Goal: Transaction & Acquisition: Purchase product/service

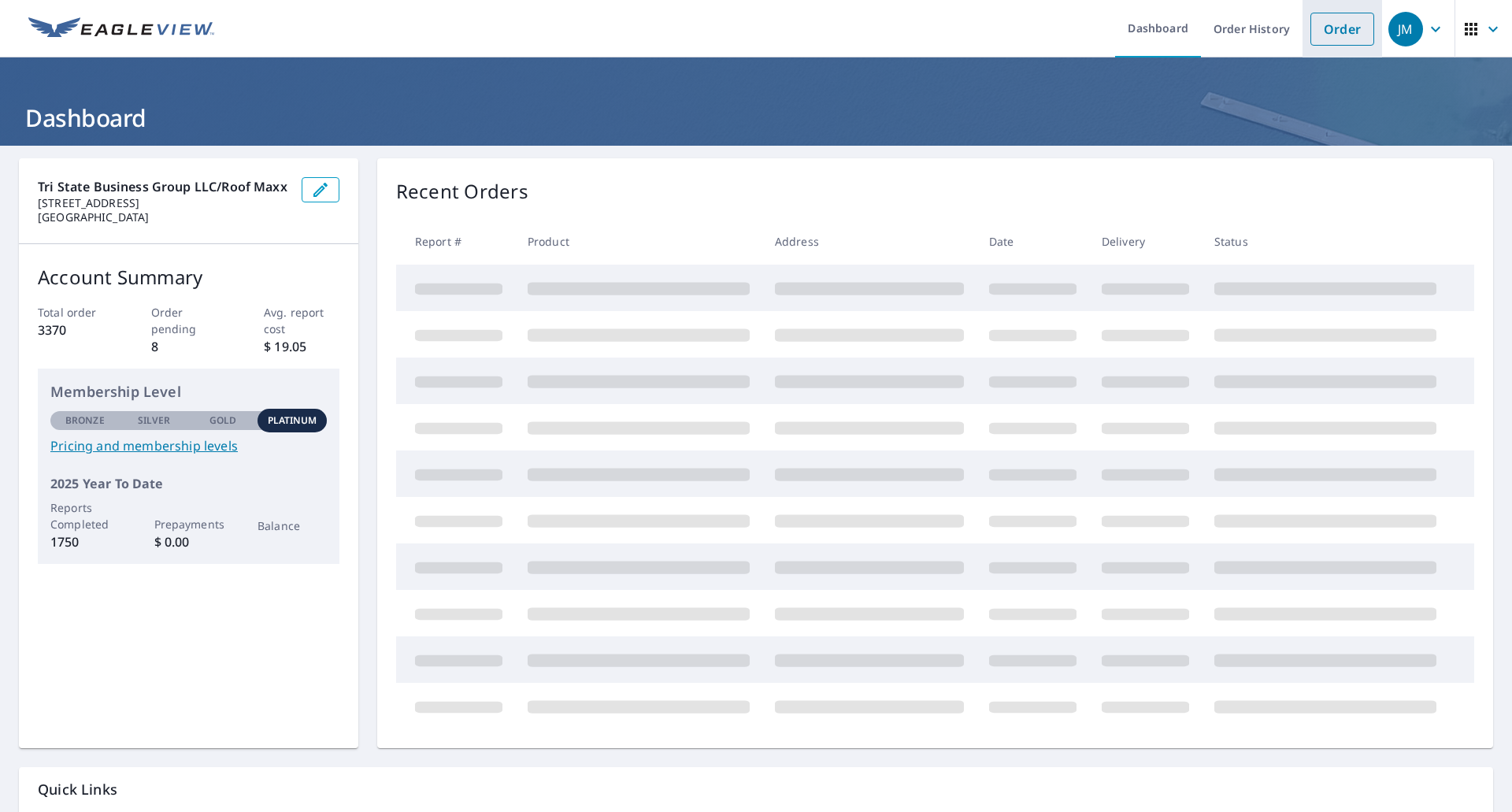
click at [1318, 22] on link "Order" at bounding box center [1342, 30] width 64 height 34
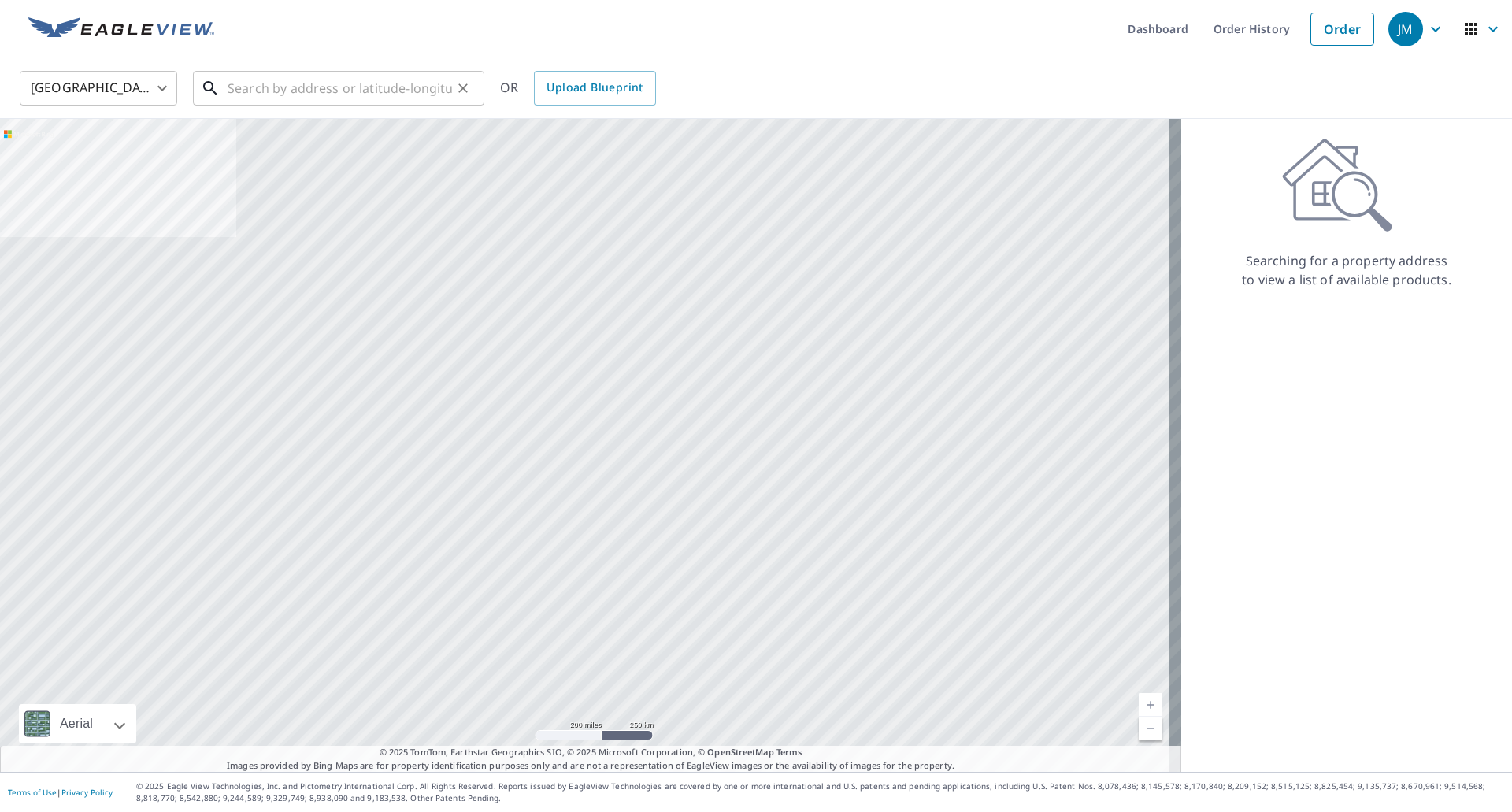
click at [378, 86] on input "text" at bounding box center [340, 88] width 224 height 44
paste input "[STREET_ADDRESS][PERSON_NAME]"
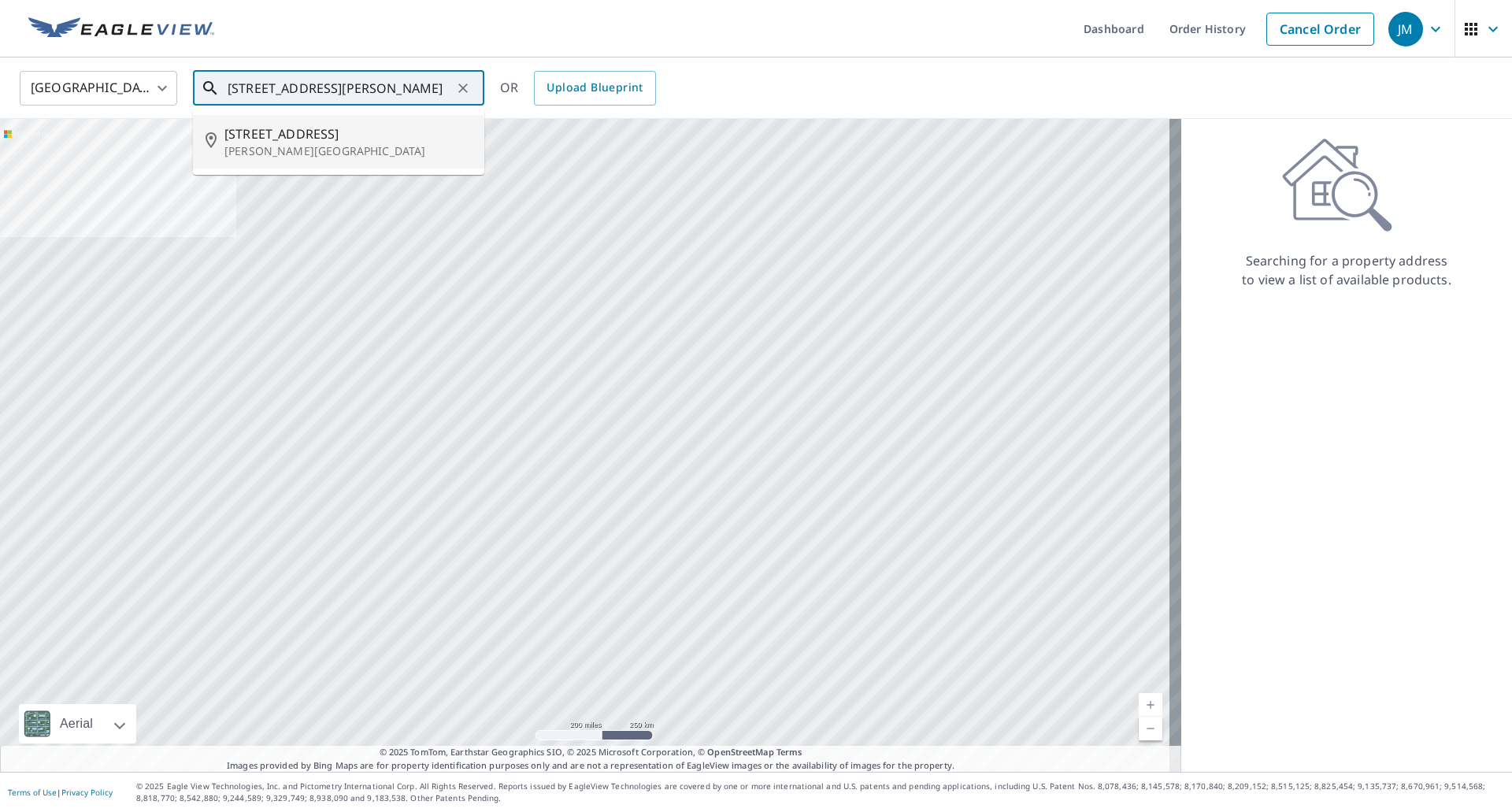
click at [336, 136] on span "[STREET_ADDRESS]" at bounding box center [347, 133] width 248 height 19
type input "[STREET_ADDRESS][PERSON_NAME]"
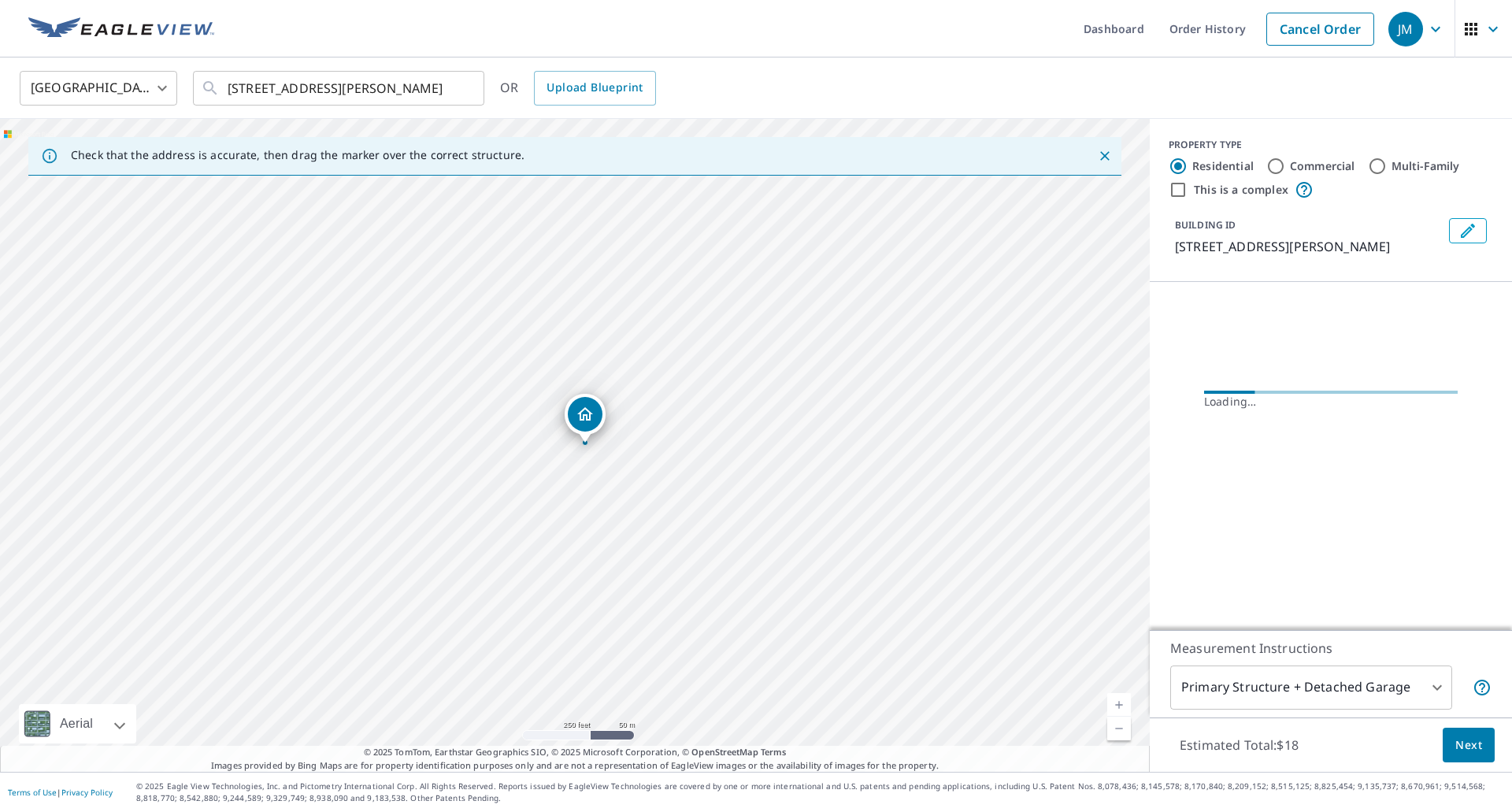
scroll to position [0, 0]
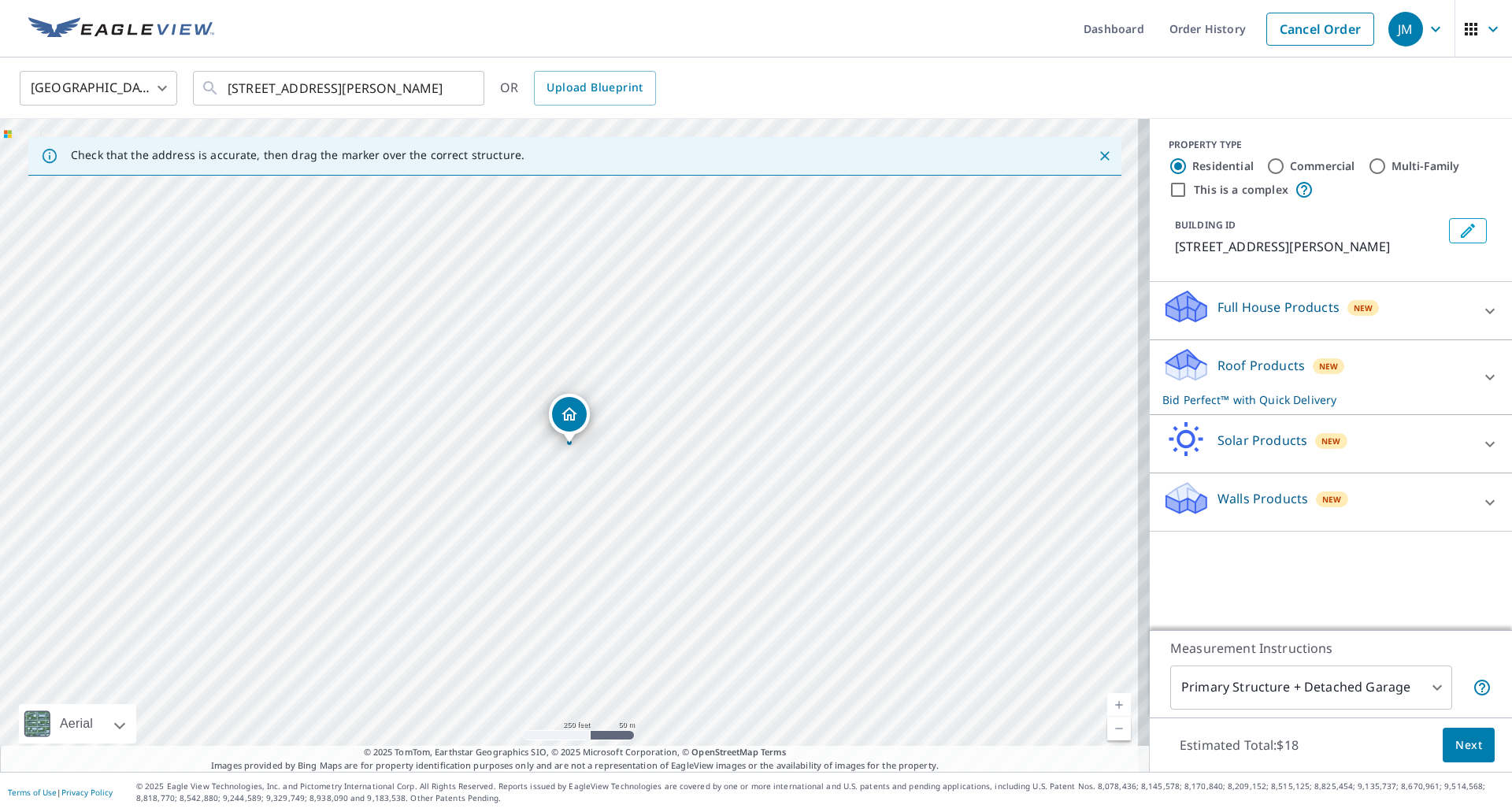
click at [1456, 743] on span "Next" at bounding box center [1469, 745] width 27 height 20
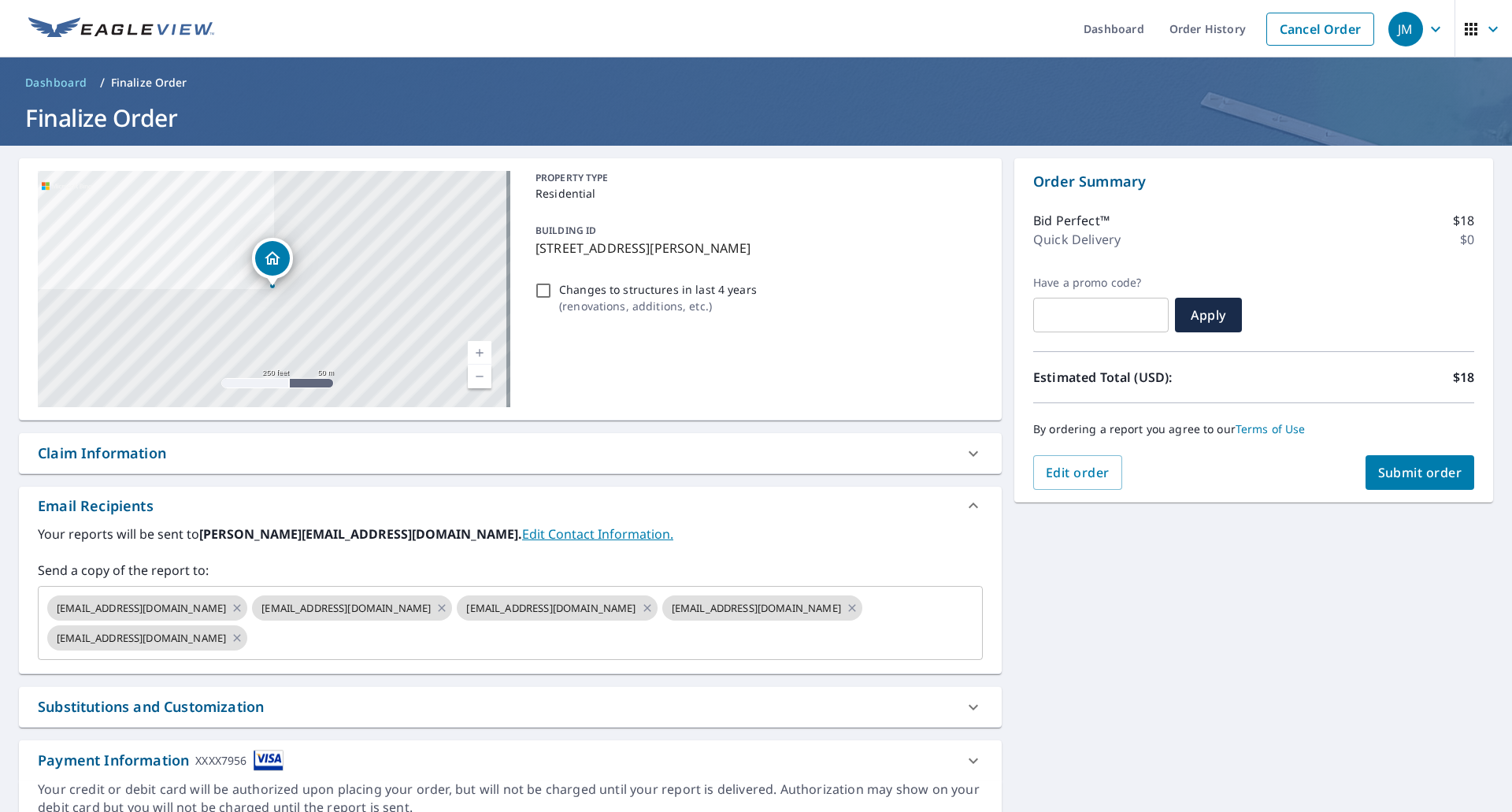
click at [123, 458] on div "Claim Information" at bounding box center [102, 454] width 128 height 22
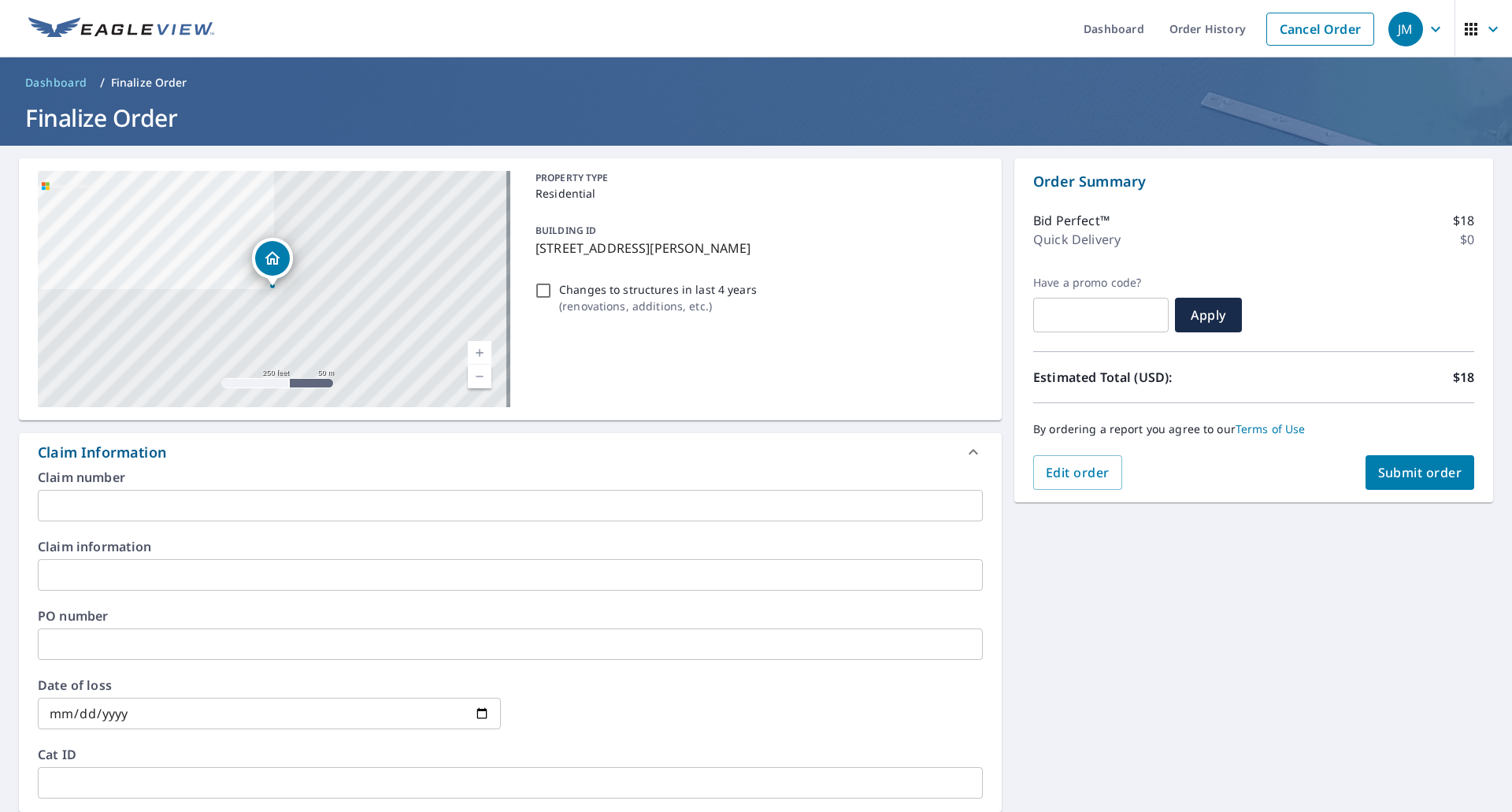
click at [119, 506] on input "text" at bounding box center [510, 505] width 945 height 32
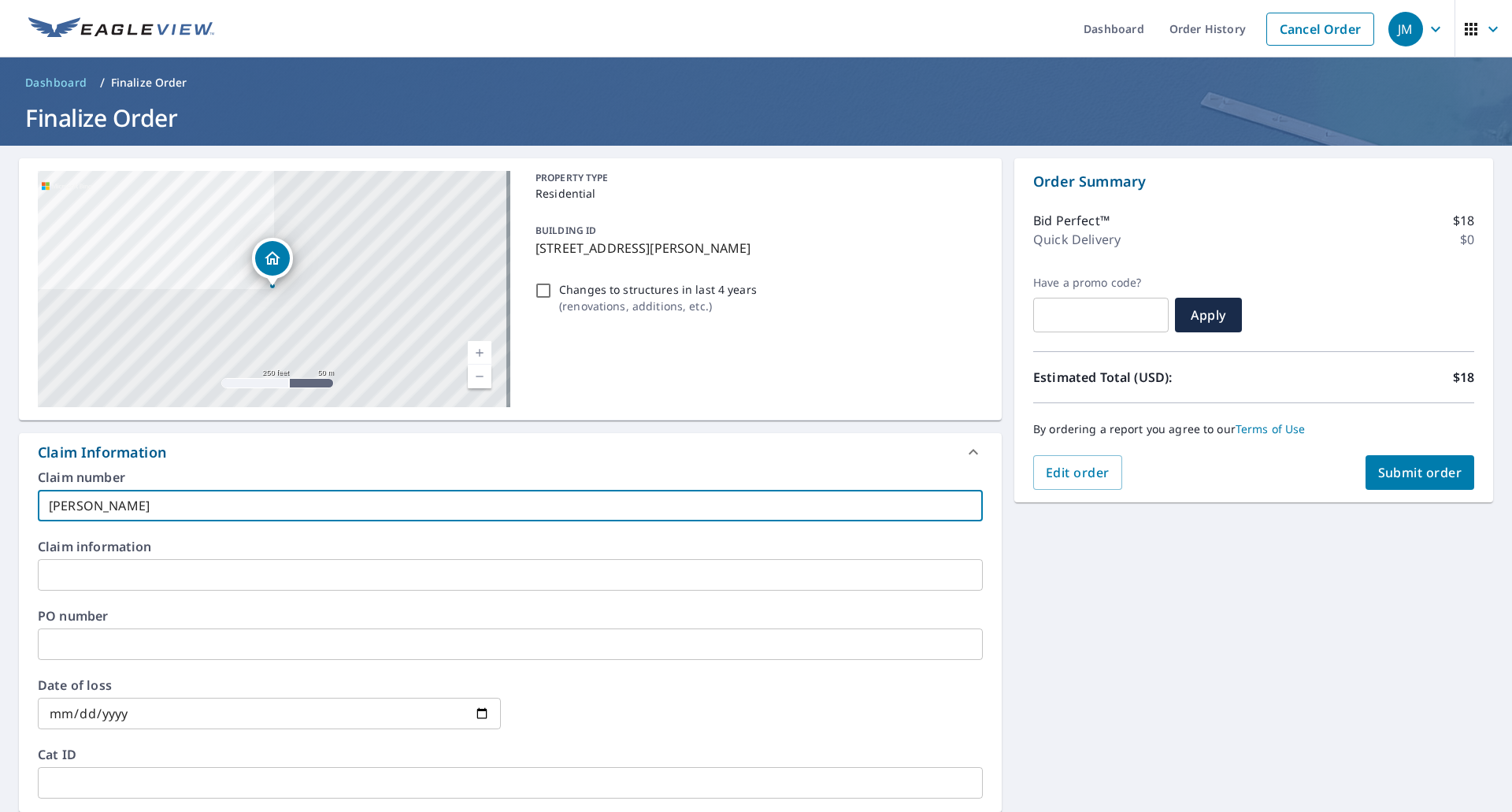
type input "[PERSON_NAME]"
click at [1412, 471] on span "Submit order" at bounding box center [1420, 473] width 84 height 18
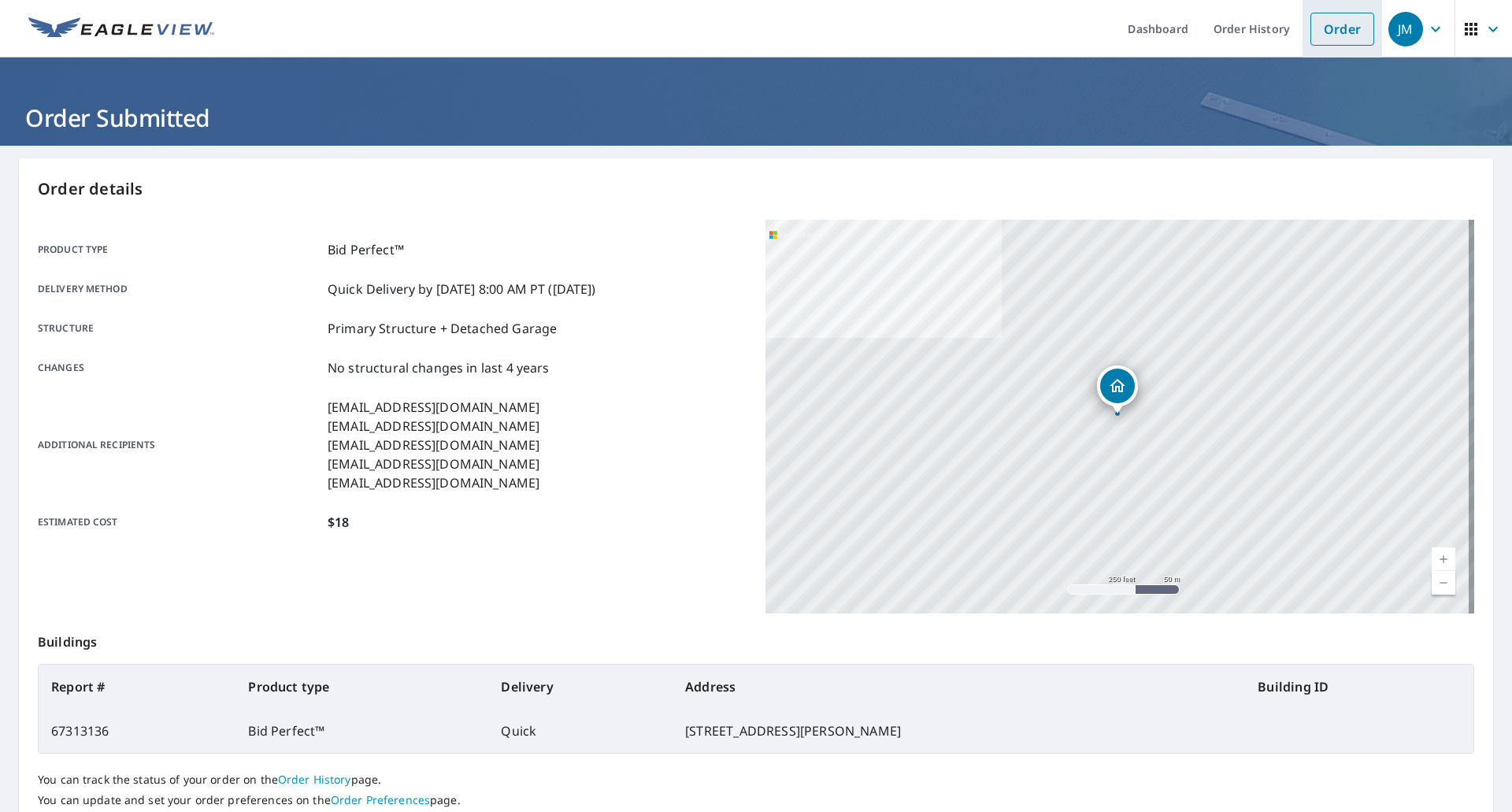
drag, startPoint x: 1329, startPoint y: 20, endPoint x: 1312, endPoint y: 23, distance: 17.3
click at [1329, 20] on link "Order" at bounding box center [1342, 30] width 64 height 34
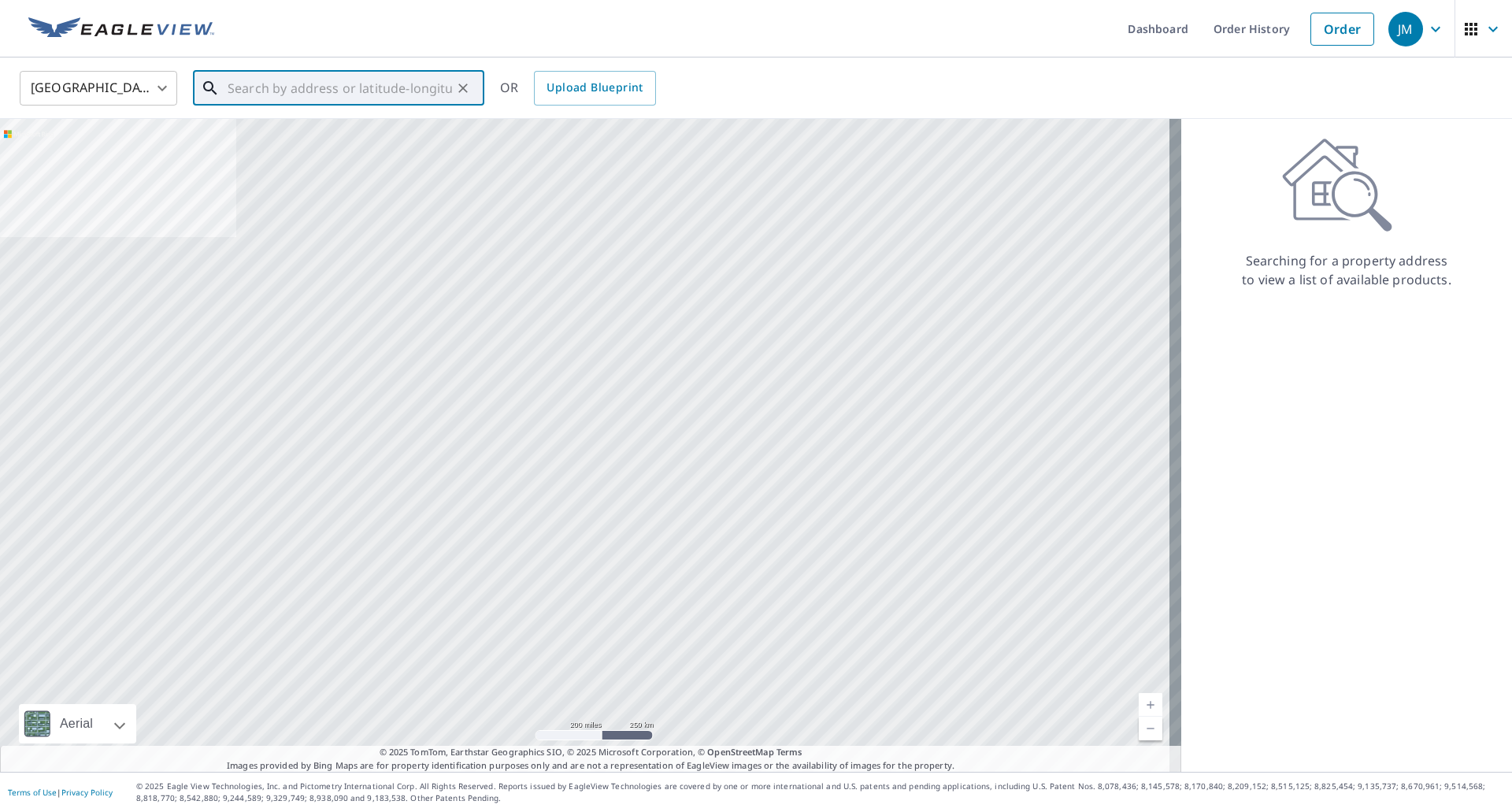
click at [341, 85] on input "text" at bounding box center [340, 88] width 224 height 44
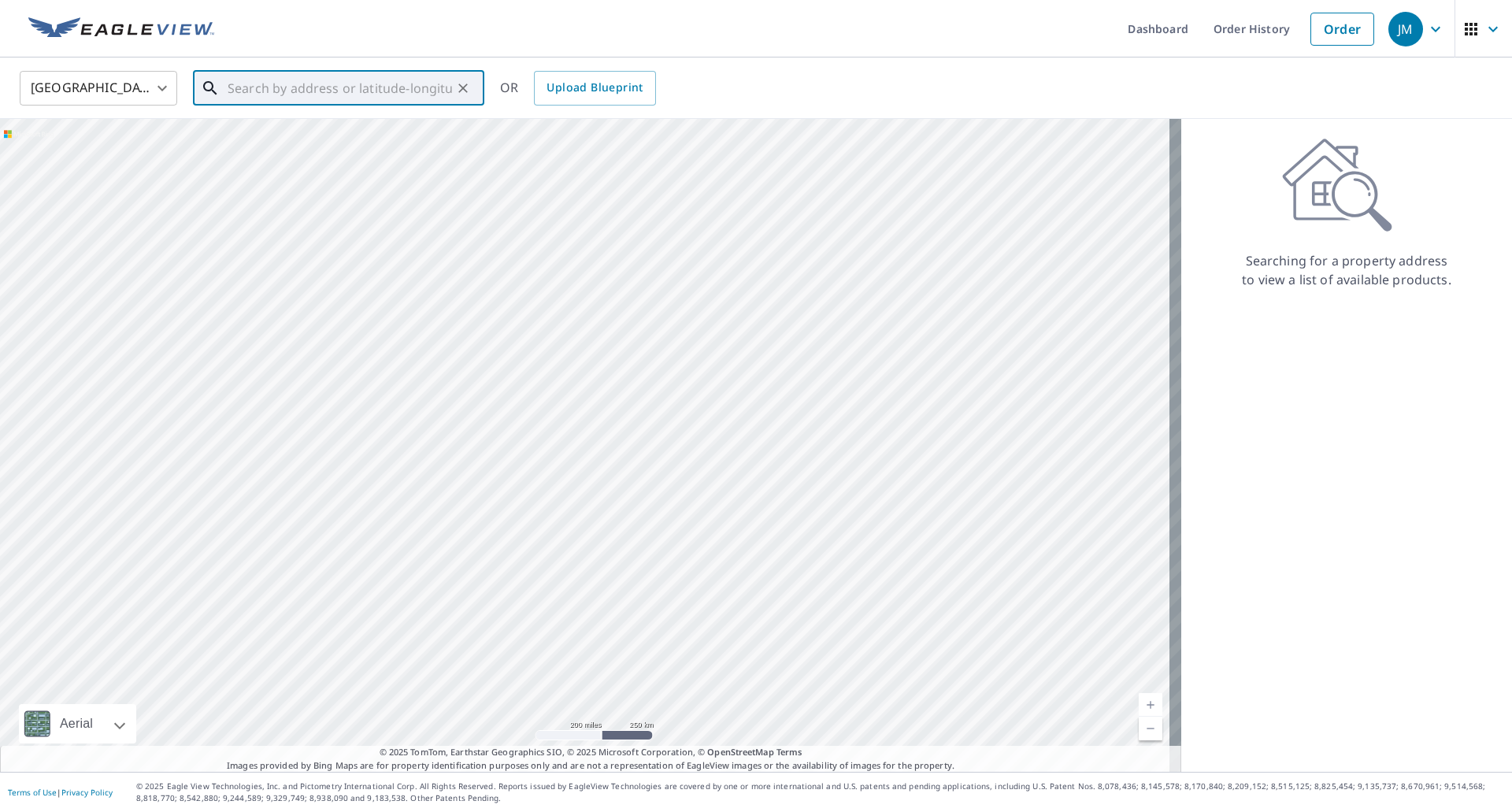
paste input "[STREET_ADDRESS][PERSON_NAME]"
click at [252, 150] on p "Niles, OH 44446" at bounding box center [347, 151] width 248 height 16
type input "[STREET_ADDRESS][PERSON_NAME]"
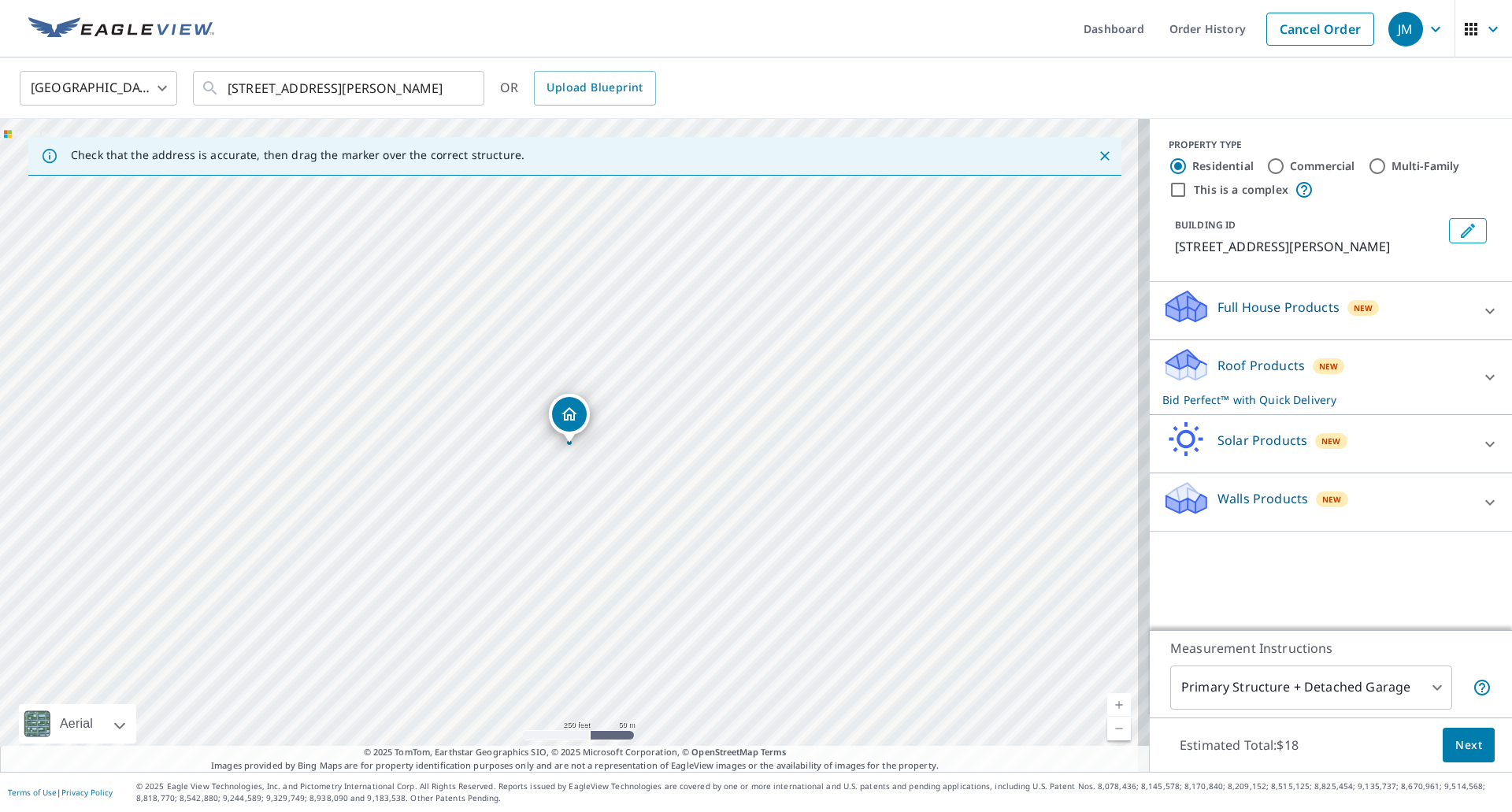
click at [1456, 742] on span "Next" at bounding box center [1469, 745] width 27 height 20
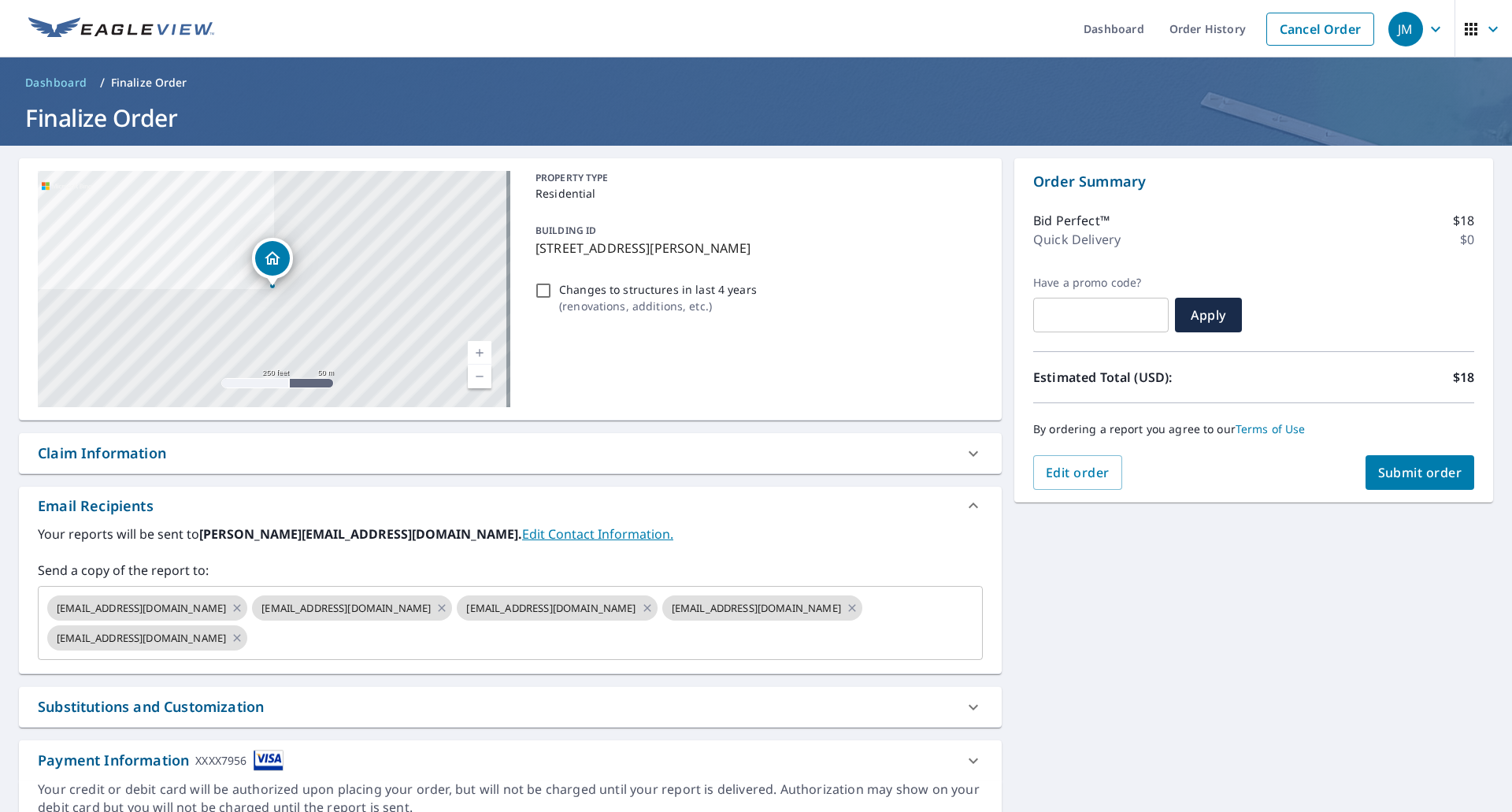
click at [128, 462] on div "Claim Information" at bounding box center [102, 454] width 128 height 22
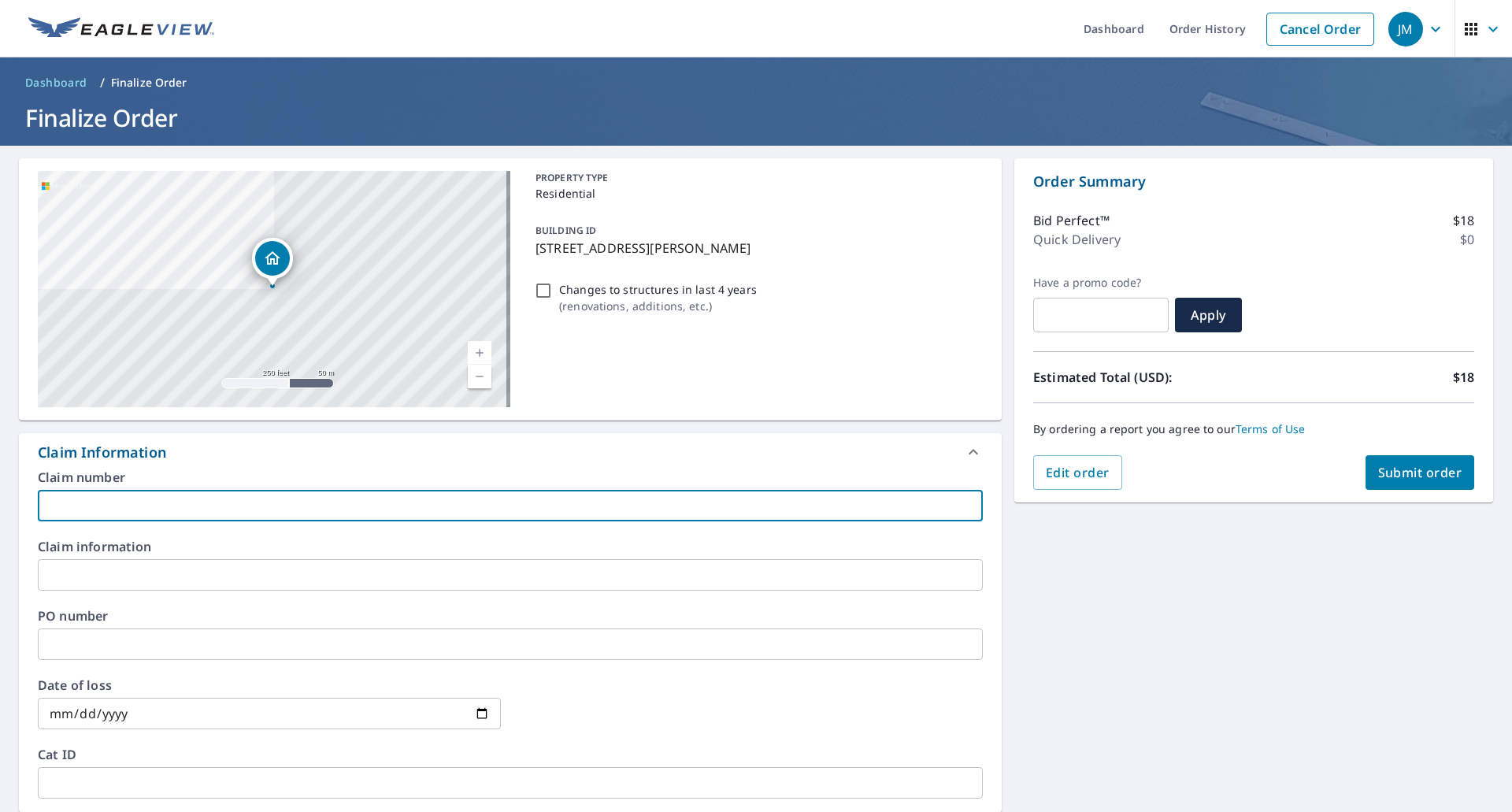
click at [137, 501] on input "text" at bounding box center [510, 505] width 945 height 32
type input "Remita EV"
click at [1410, 472] on span "Submit order" at bounding box center [1420, 473] width 84 height 18
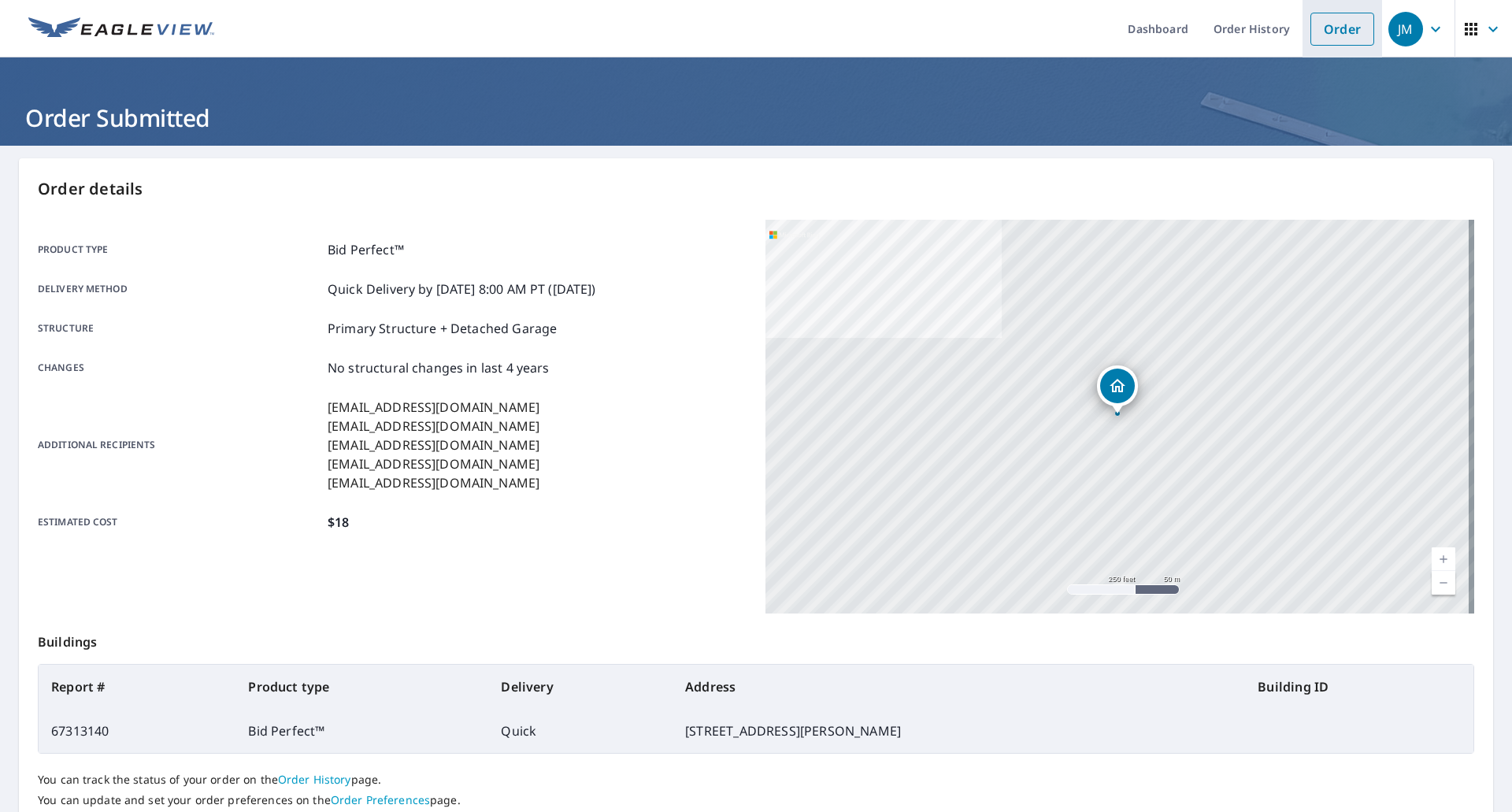
drag, startPoint x: 1313, startPoint y: 31, endPoint x: 1304, endPoint y: 31, distance: 9.0
click at [1313, 31] on link "Order" at bounding box center [1342, 30] width 64 height 34
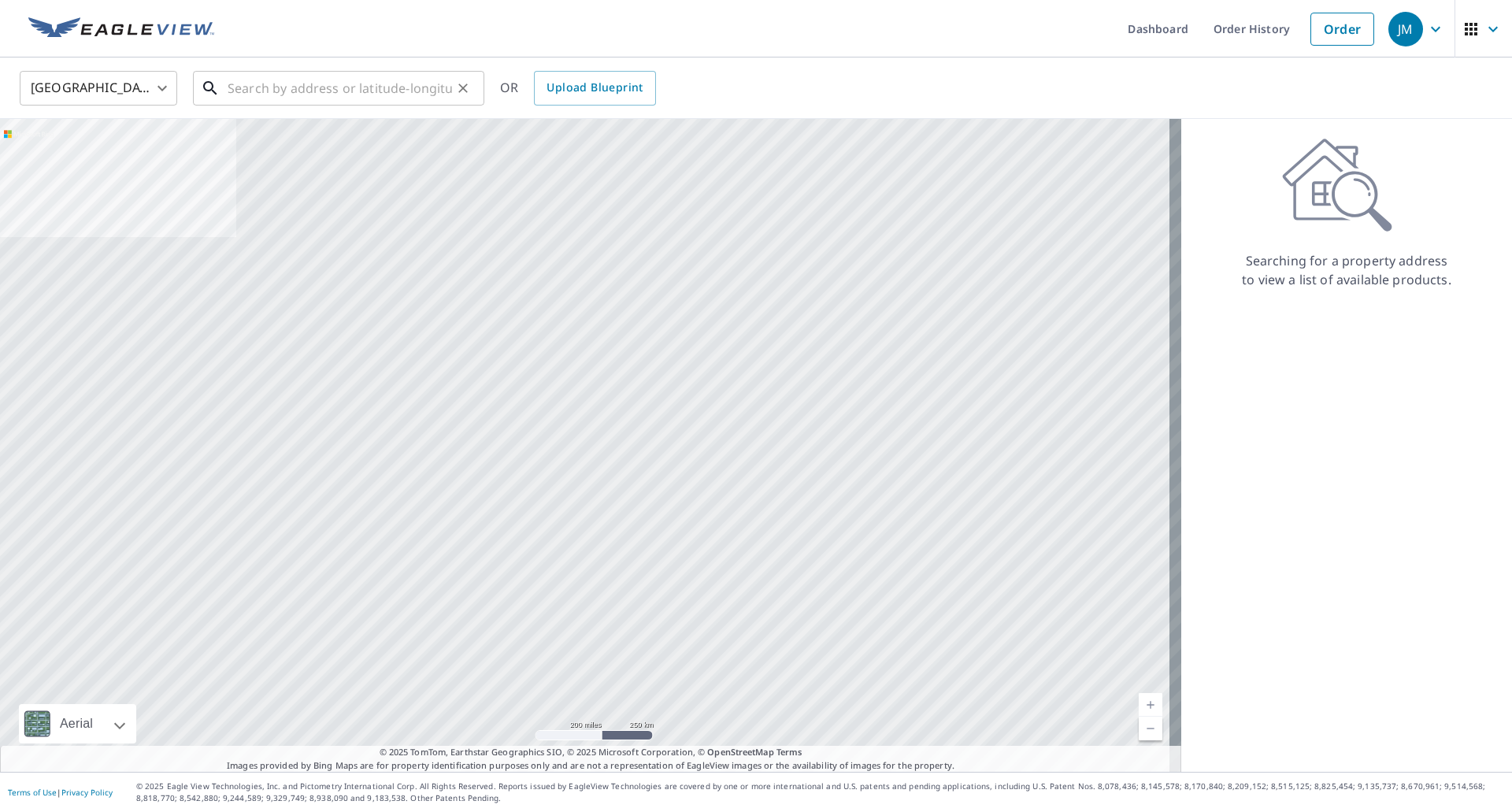
click at [336, 95] on input "text" at bounding box center [340, 88] width 224 height 44
paste input "[STREET_ADDRESS]"
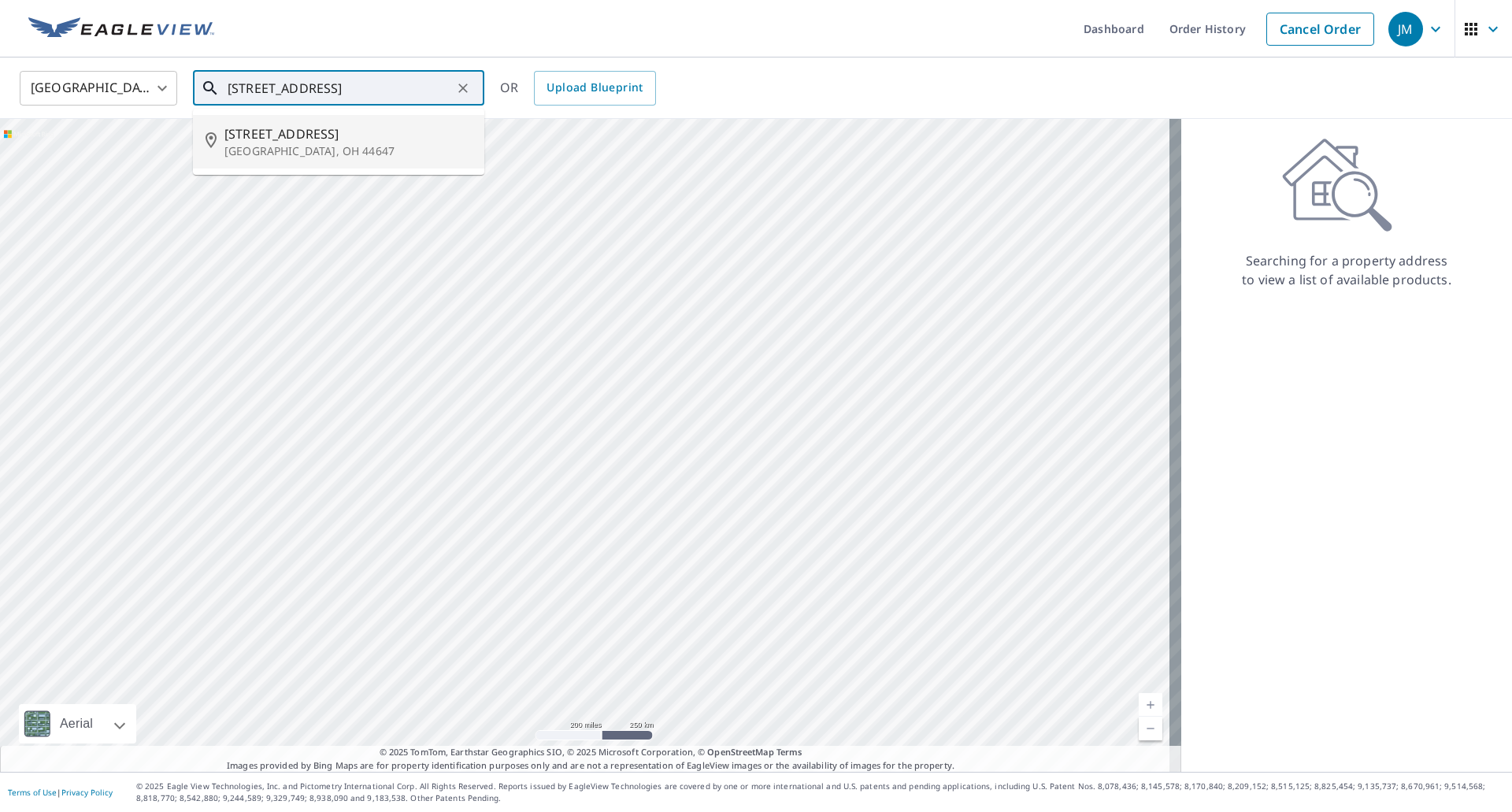
click at [281, 137] on span "[STREET_ADDRESS]" at bounding box center [347, 133] width 248 height 19
type input "[STREET_ADDRESS]"
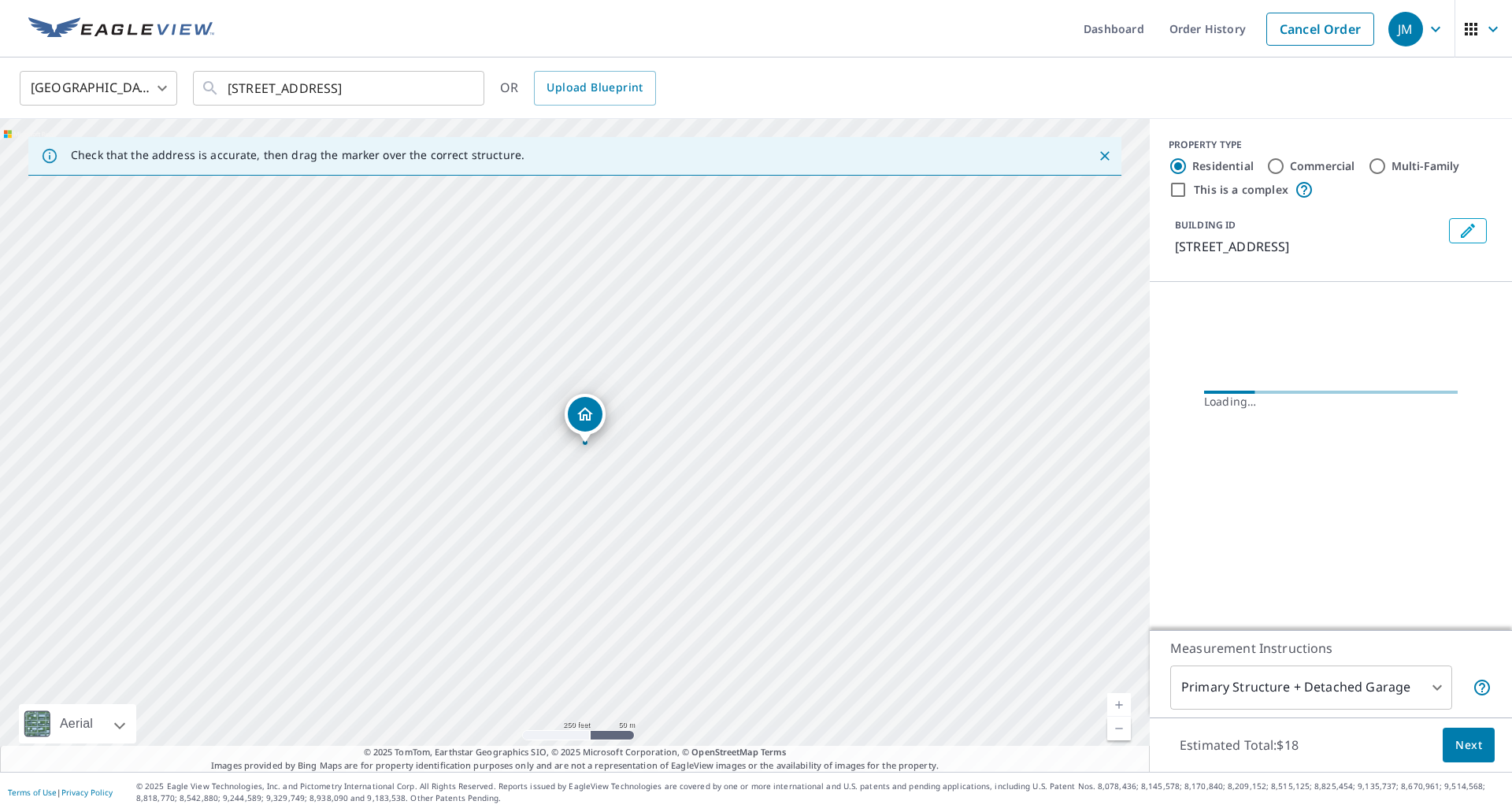
scroll to position [0, 0]
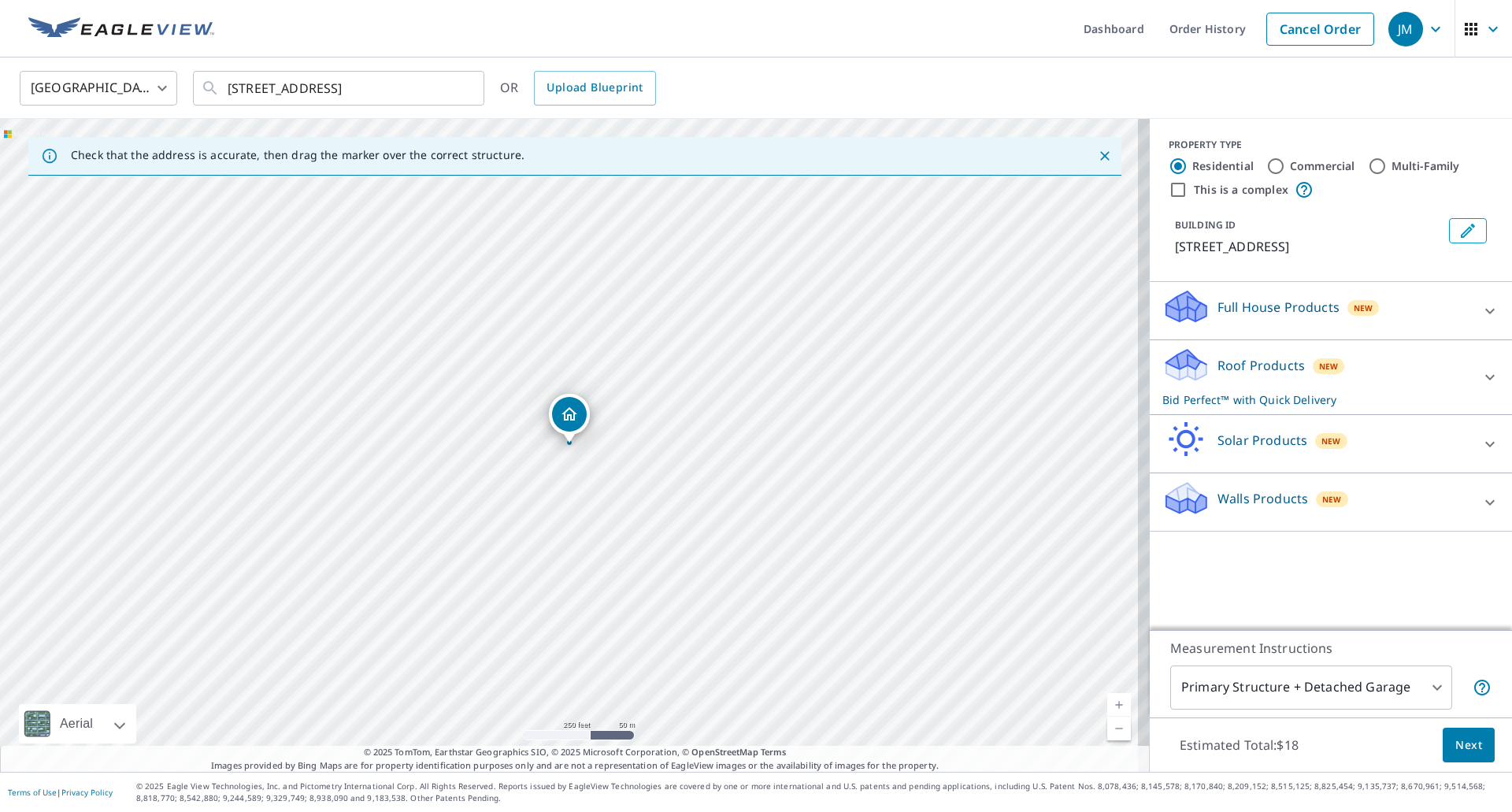
click at [1456, 747] on span "Next" at bounding box center [1469, 745] width 27 height 20
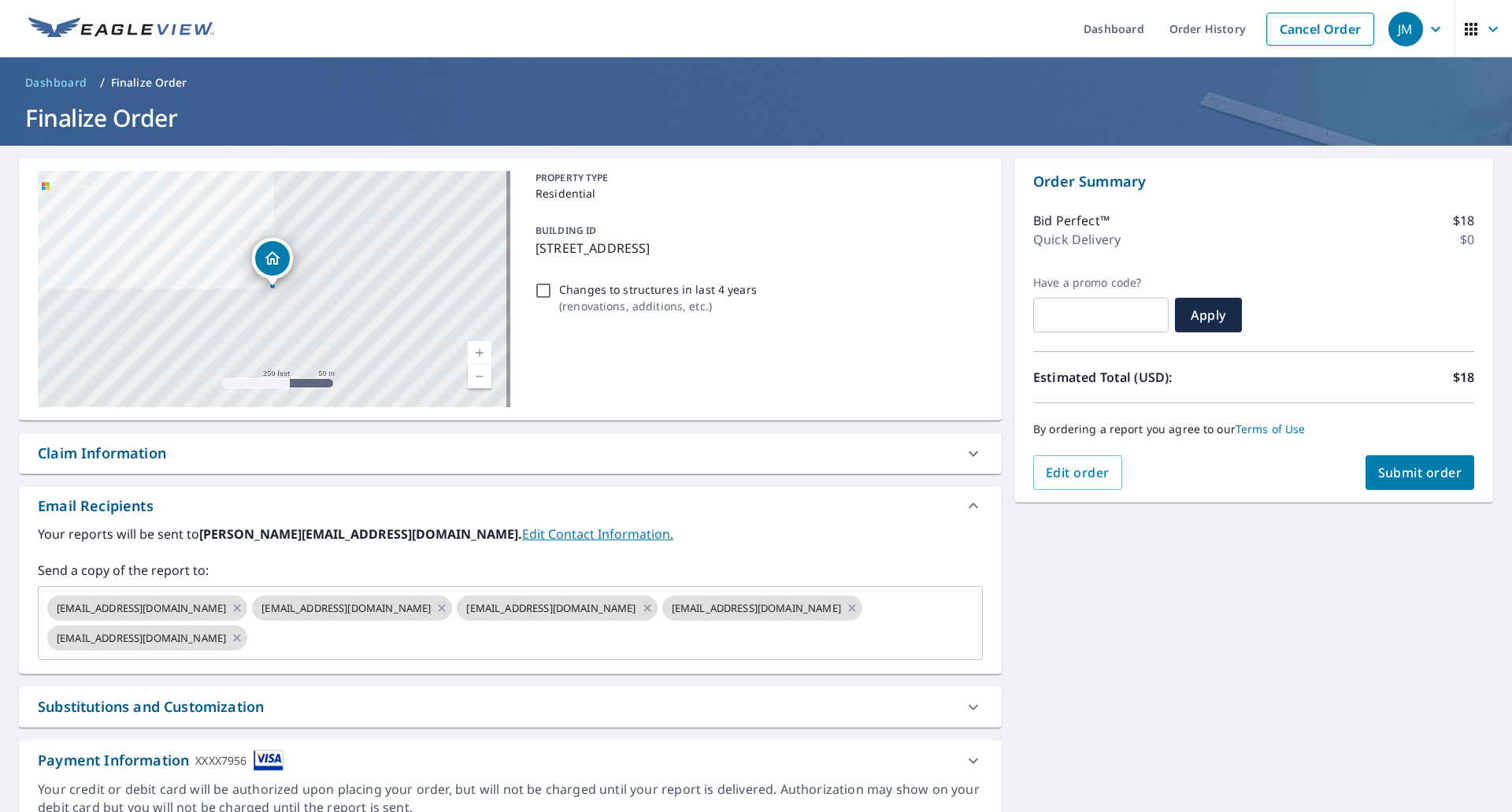
click at [130, 455] on div "Claim Information" at bounding box center [102, 454] width 128 height 22
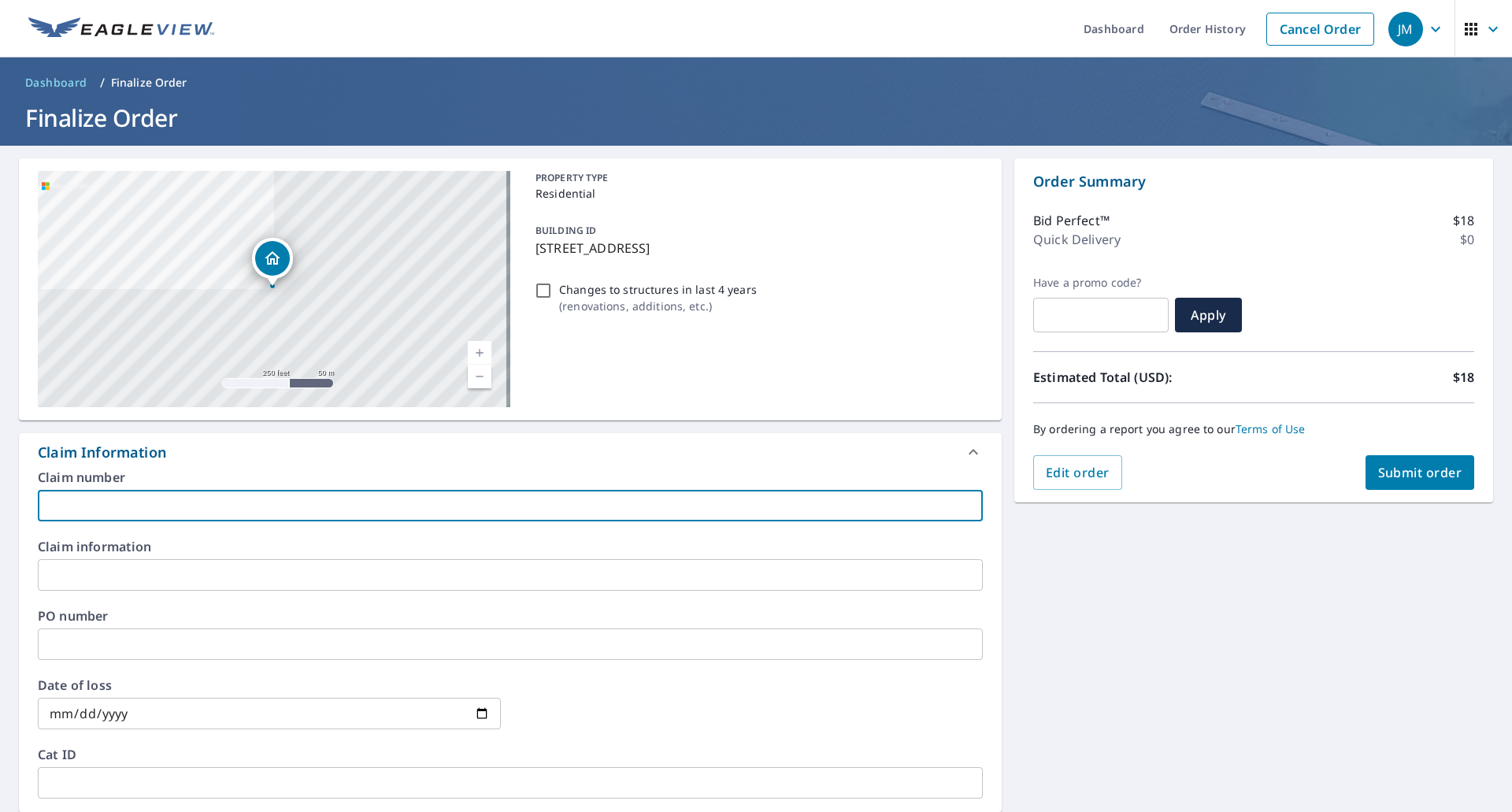
click at [121, 505] on input "text" at bounding box center [510, 505] width 945 height 32
type input "Baberri EV"
click at [1411, 479] on span "Submit order" at bounding box center [1420, 473] width 84 height 18
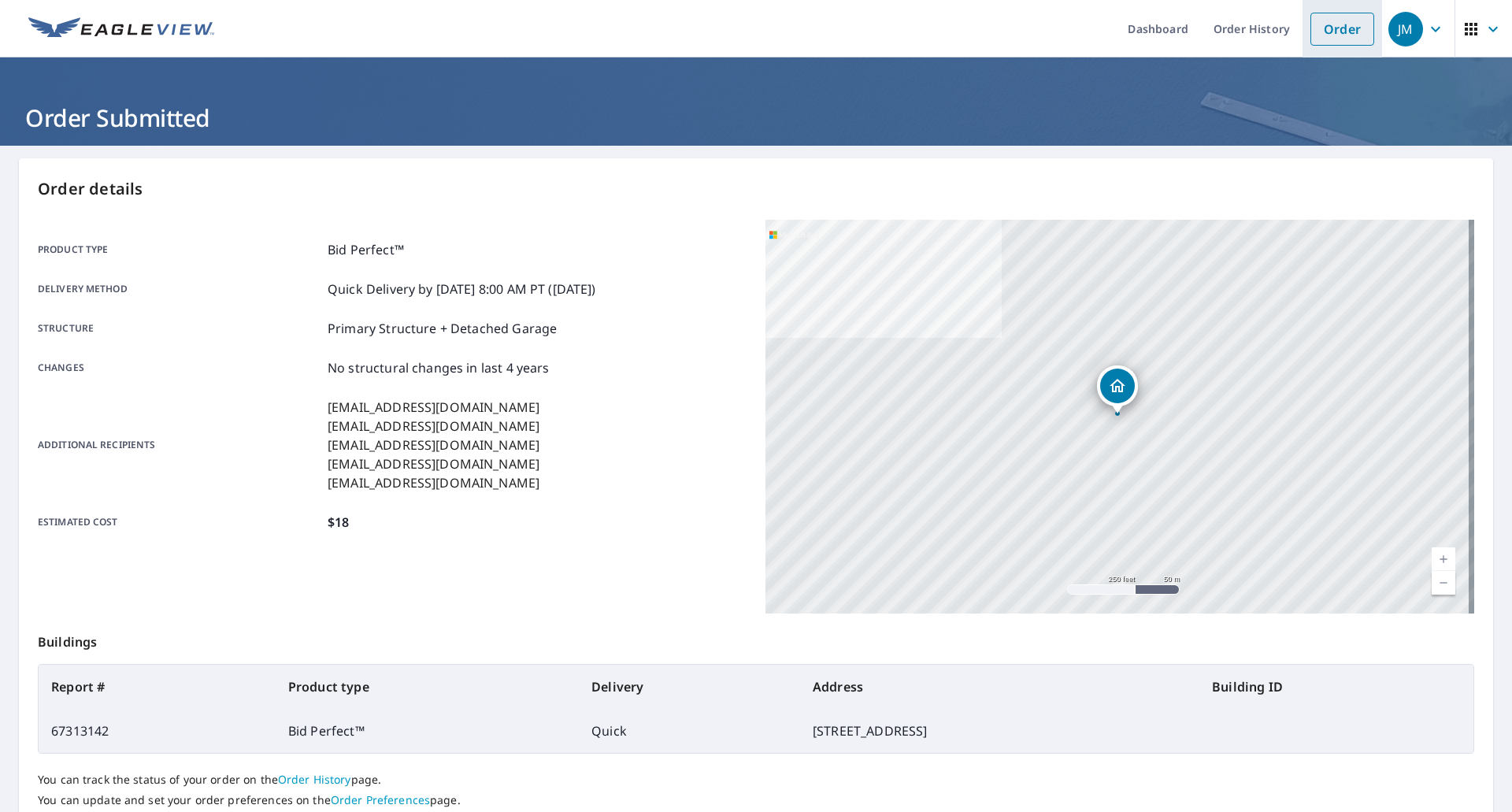
click at [1311, 18] on link "Order" at bounding box center [1342, 30] width 64 height 34
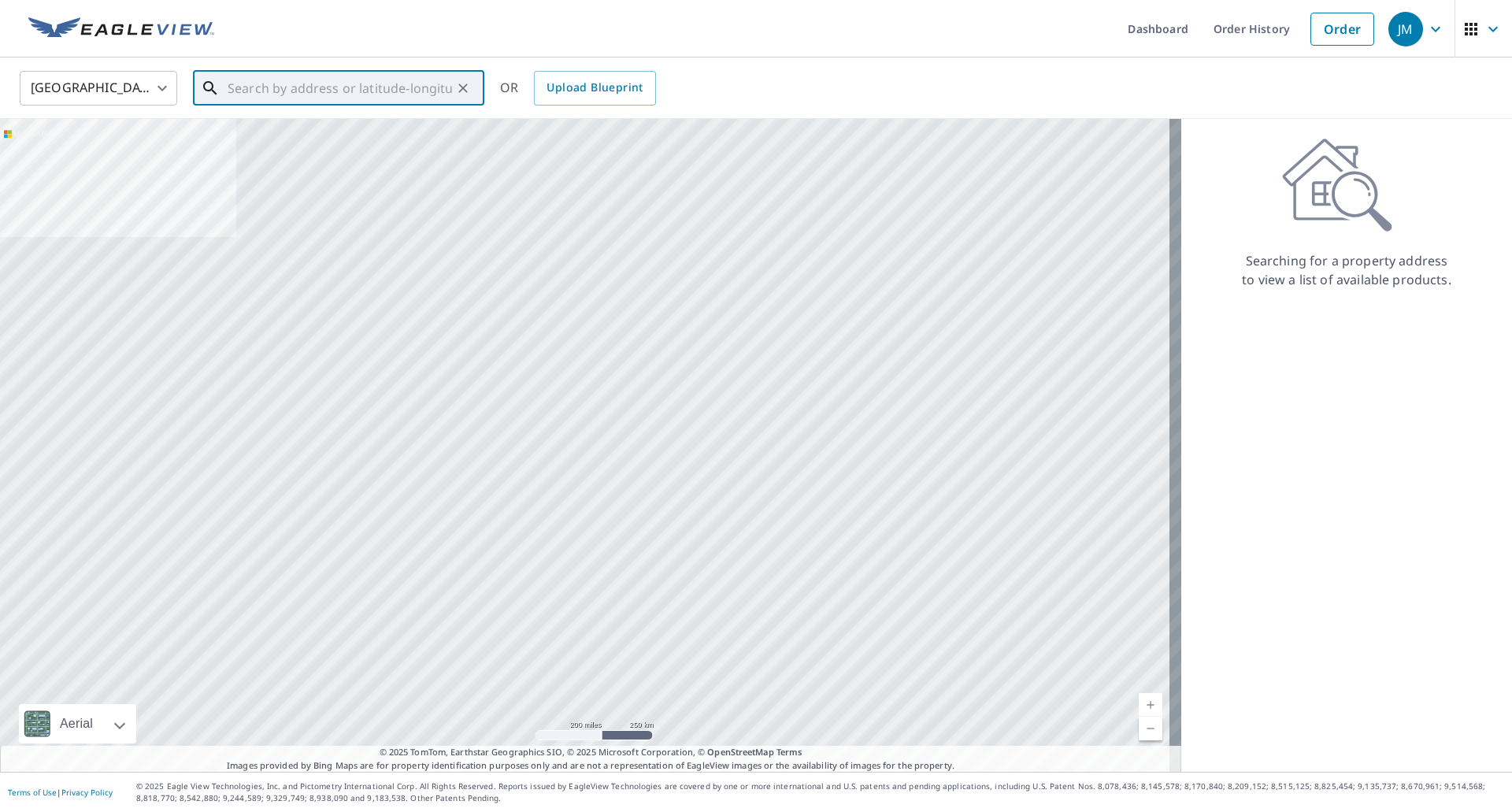
click at [365, 84] on input "text" at bounding box center [340, 88] width 224 height 44
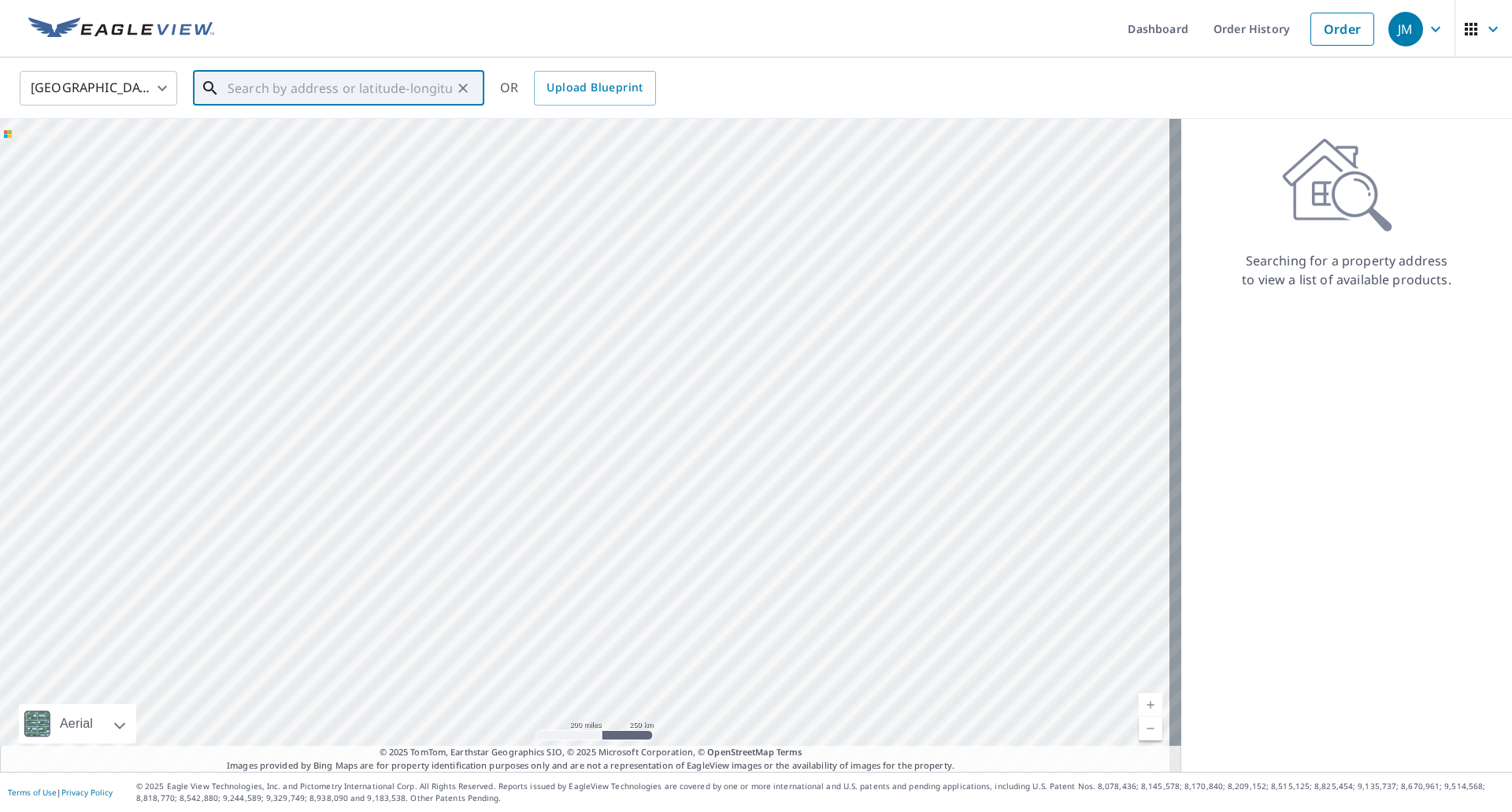
paste input "[STREET_ADDRESS]"
click at [321, 134] on span "[STREET_ADDRESS]" at bounding box center [347, 133] width 248 height 19
type input "[STREET_ADDRESS]"
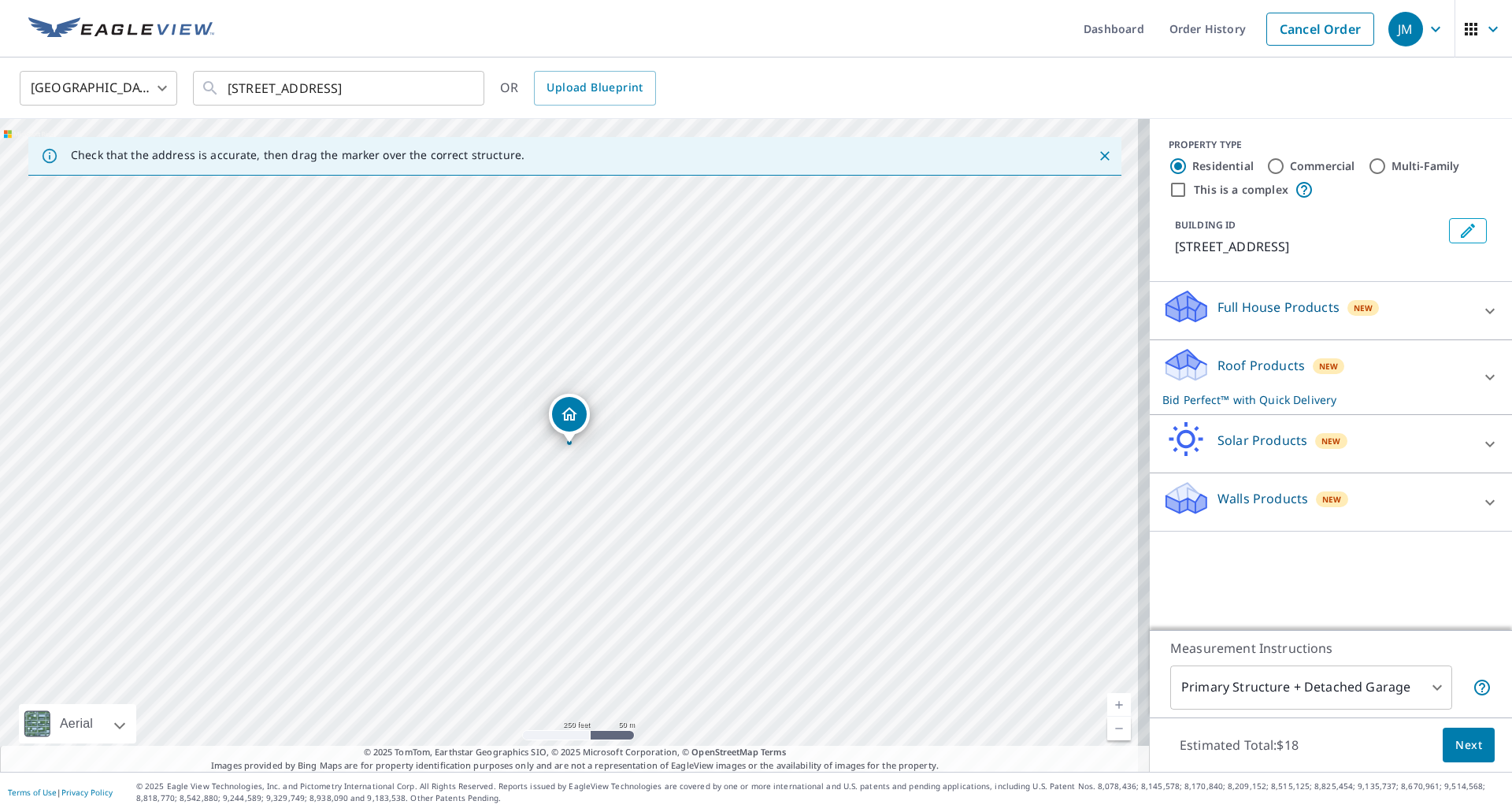
click at [1456, 735] on span "Next" at bounding box center [1469, 745] width 27 height 20
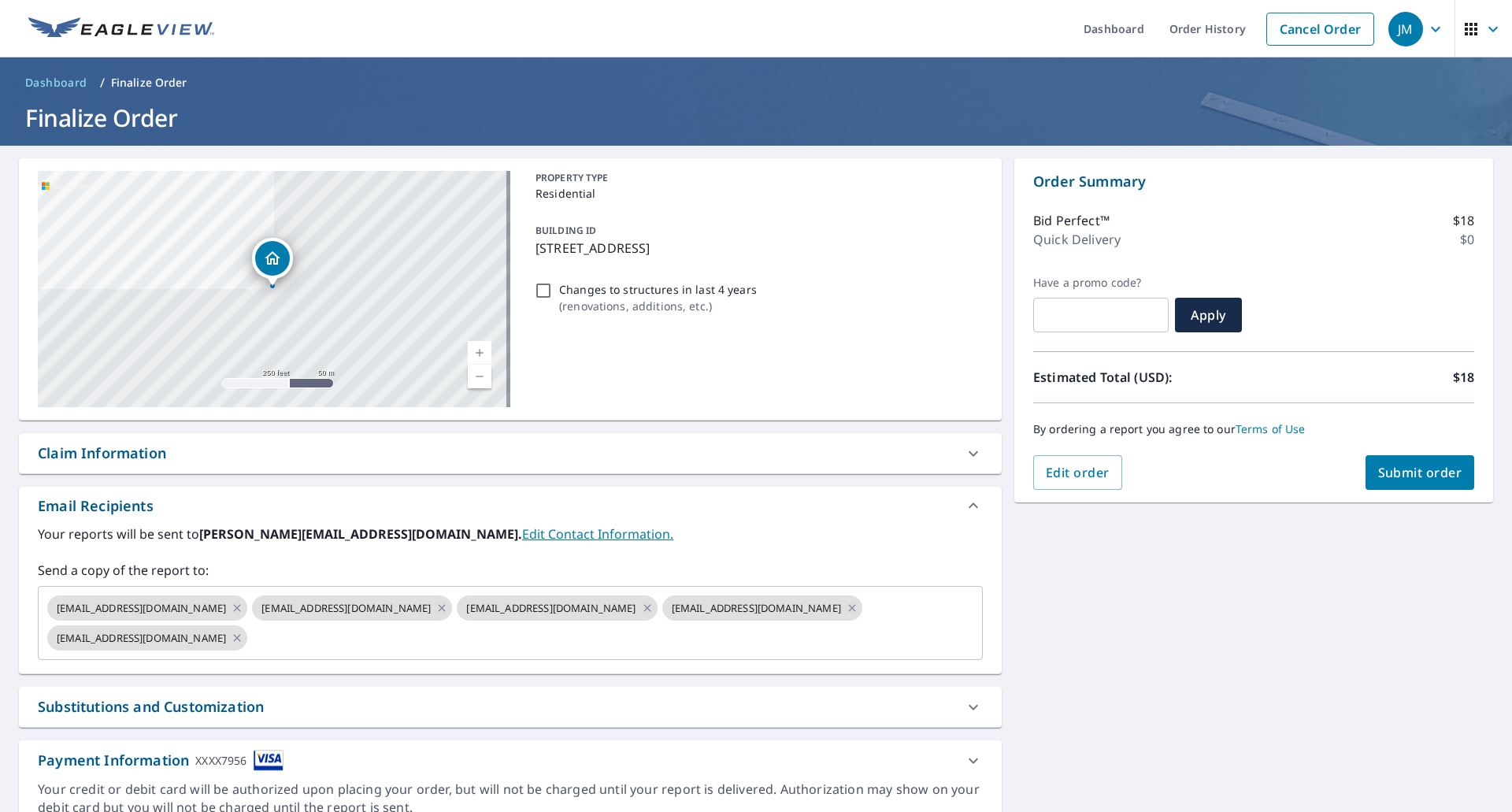
click at [143, 462] on div "Claim Information" at bounding box center [102, 454] width 128 height 22
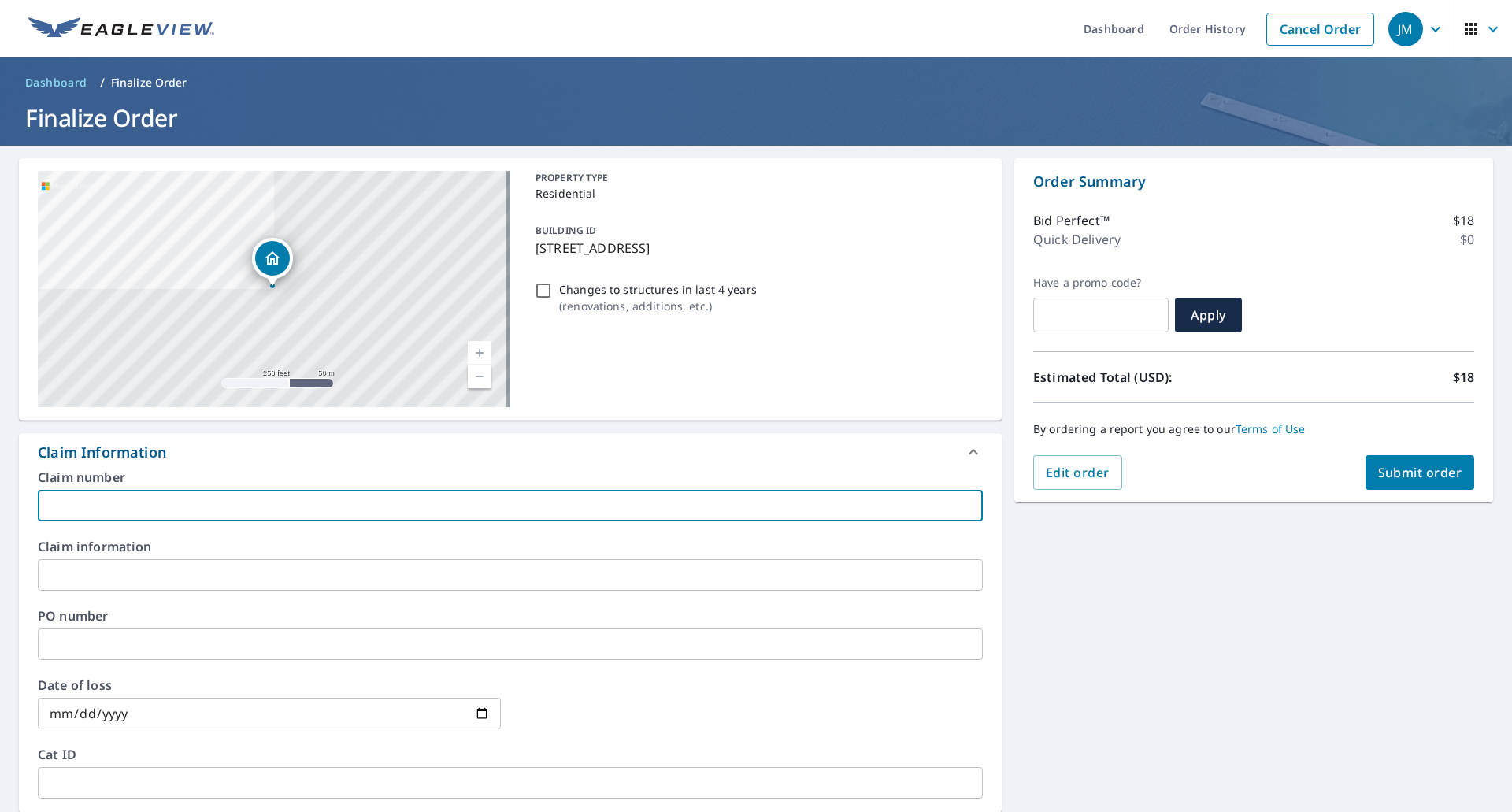
click at [130, 505] on input "text" at bounding box center [510, 505] width 945 height 32
type input "[PERSON_NAME]"
click at [1381, 458] on button "Submit order" at bounding box center [1420, 472] width 110 height 35
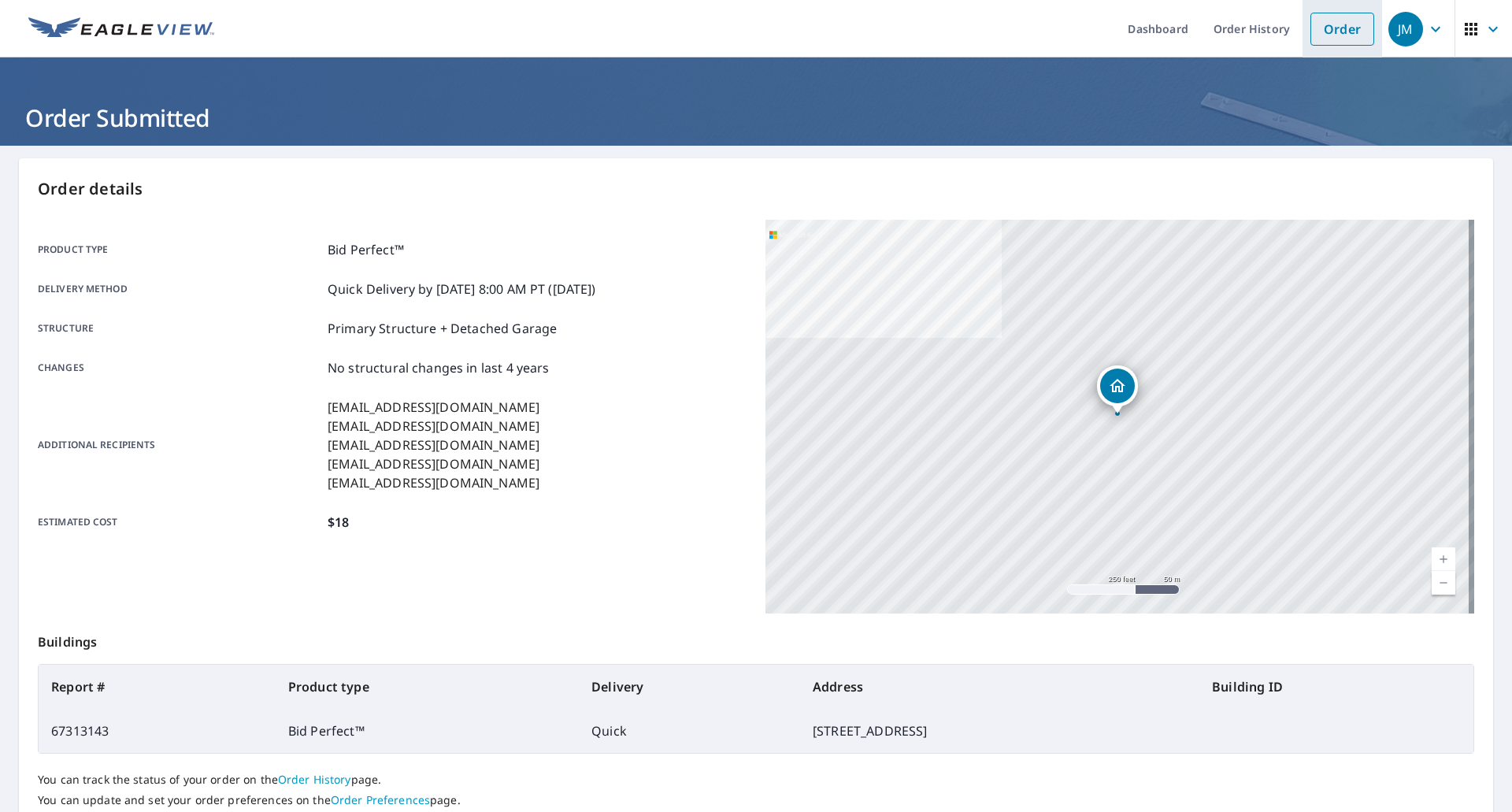
click at [1332, 20] on link "Order" at bounding box center [1342, 30] width 64 height 34
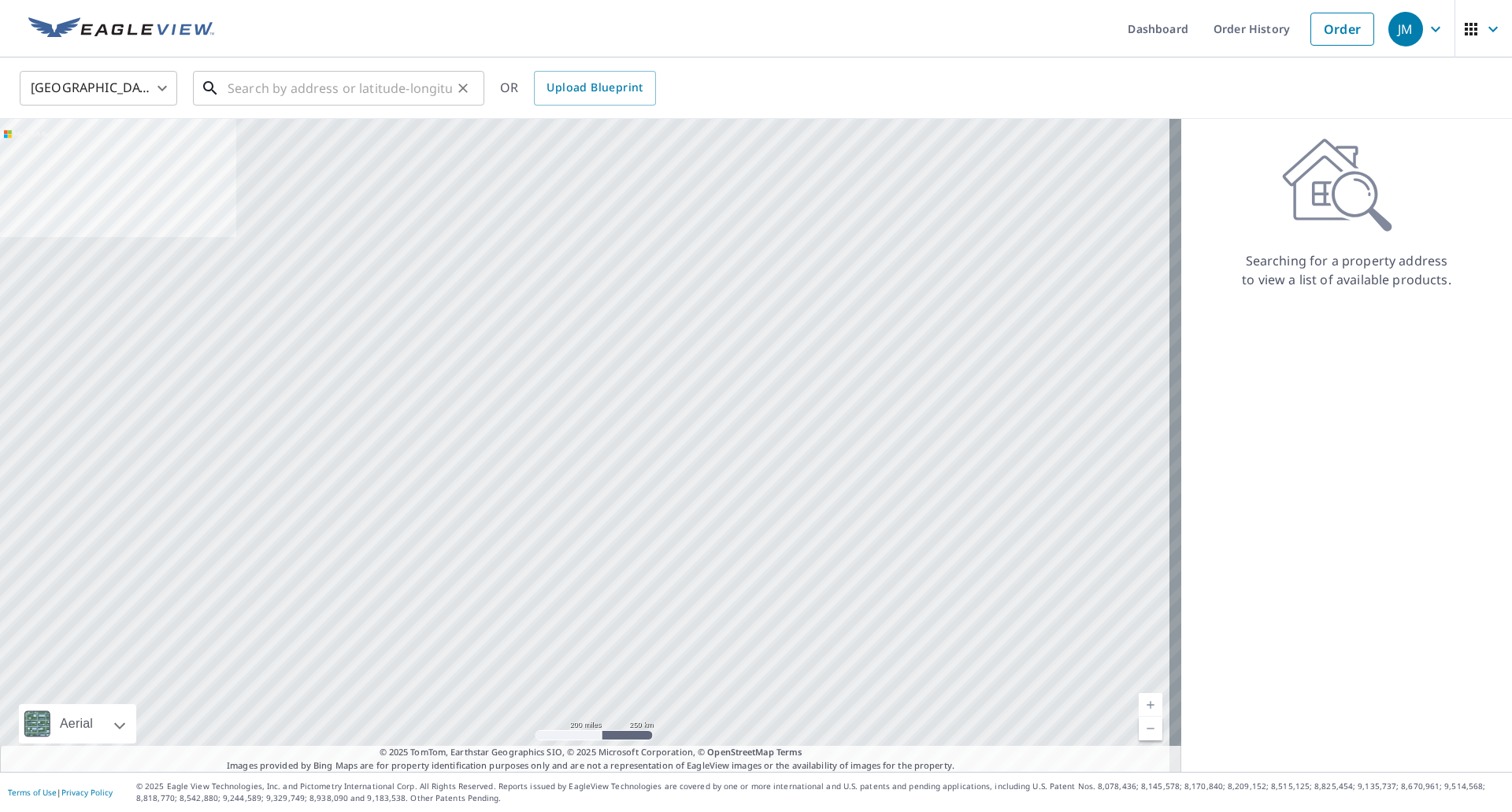
click at [361, 88] on input "text" at bounding box center [340, 88] width 224 height 44
paste input "[STREET_ADDRESS][PERSON_NAME]"
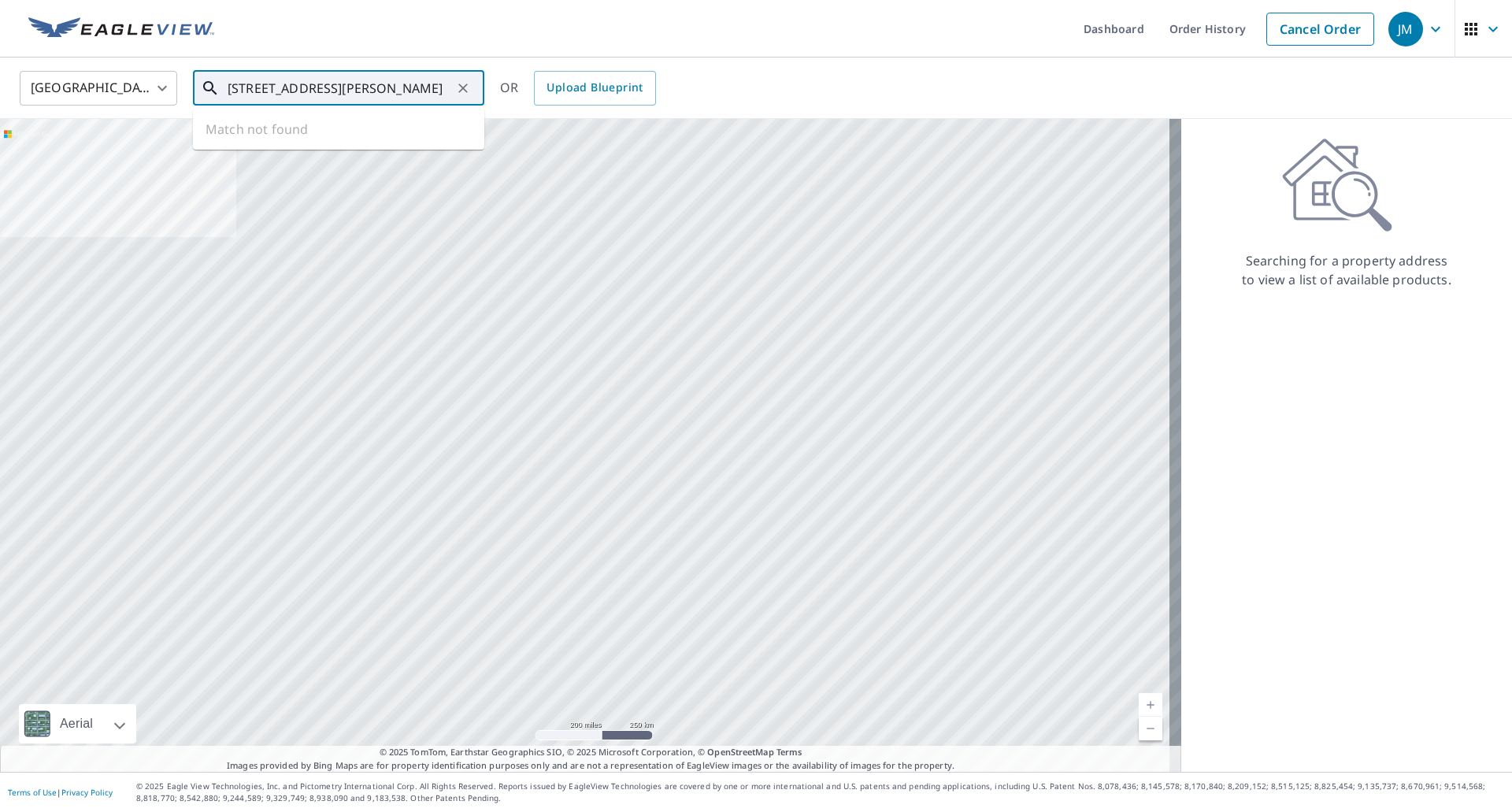
scroll to position [0, 60]
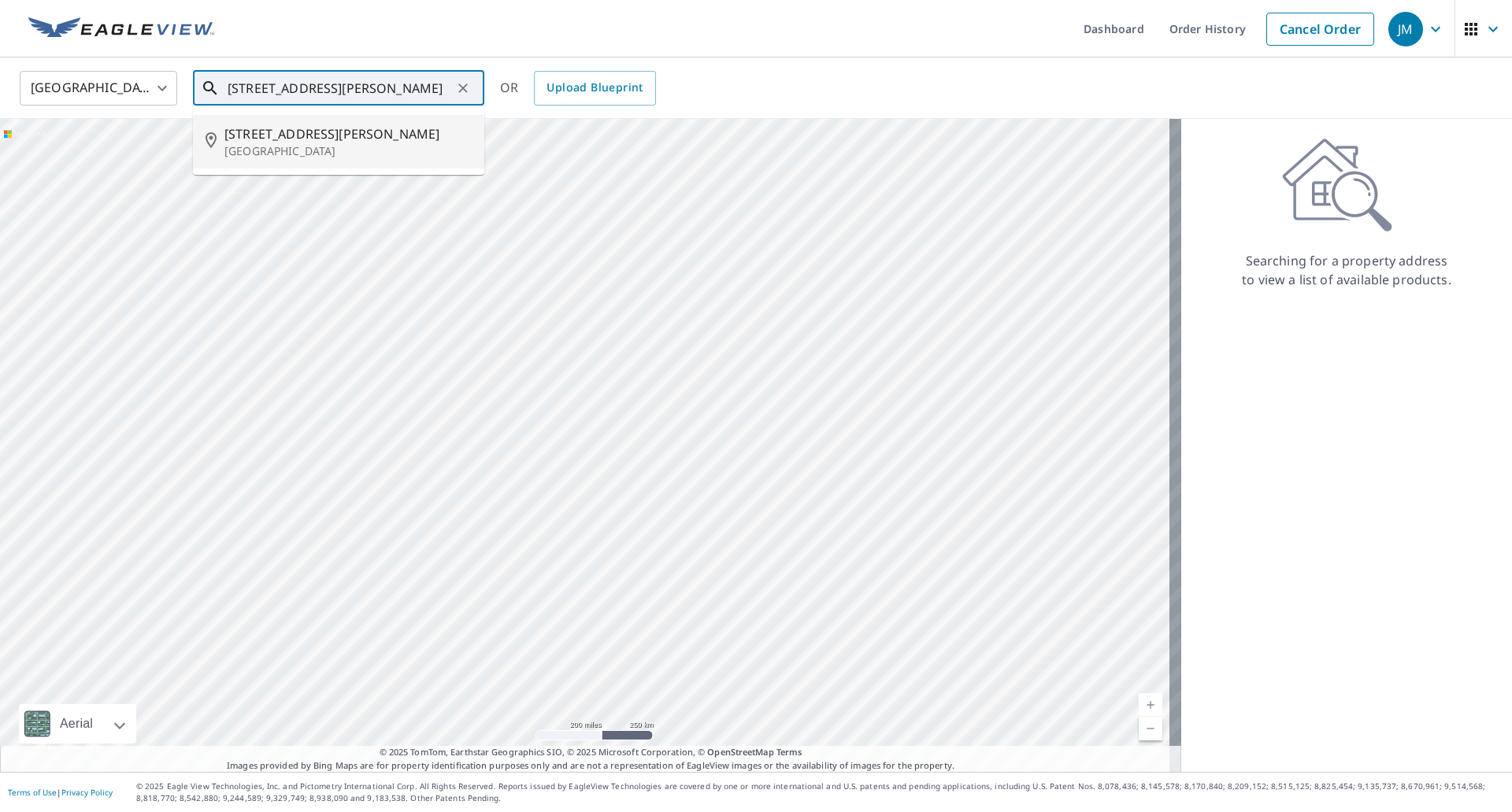
click at [281, 129] on span "[STREET_ADDRESS][PERSON_NAME]" at bounding box center [347, 133] width 248 height 19
type input "[STREET_ADDRESS][PERSON_NAME]"
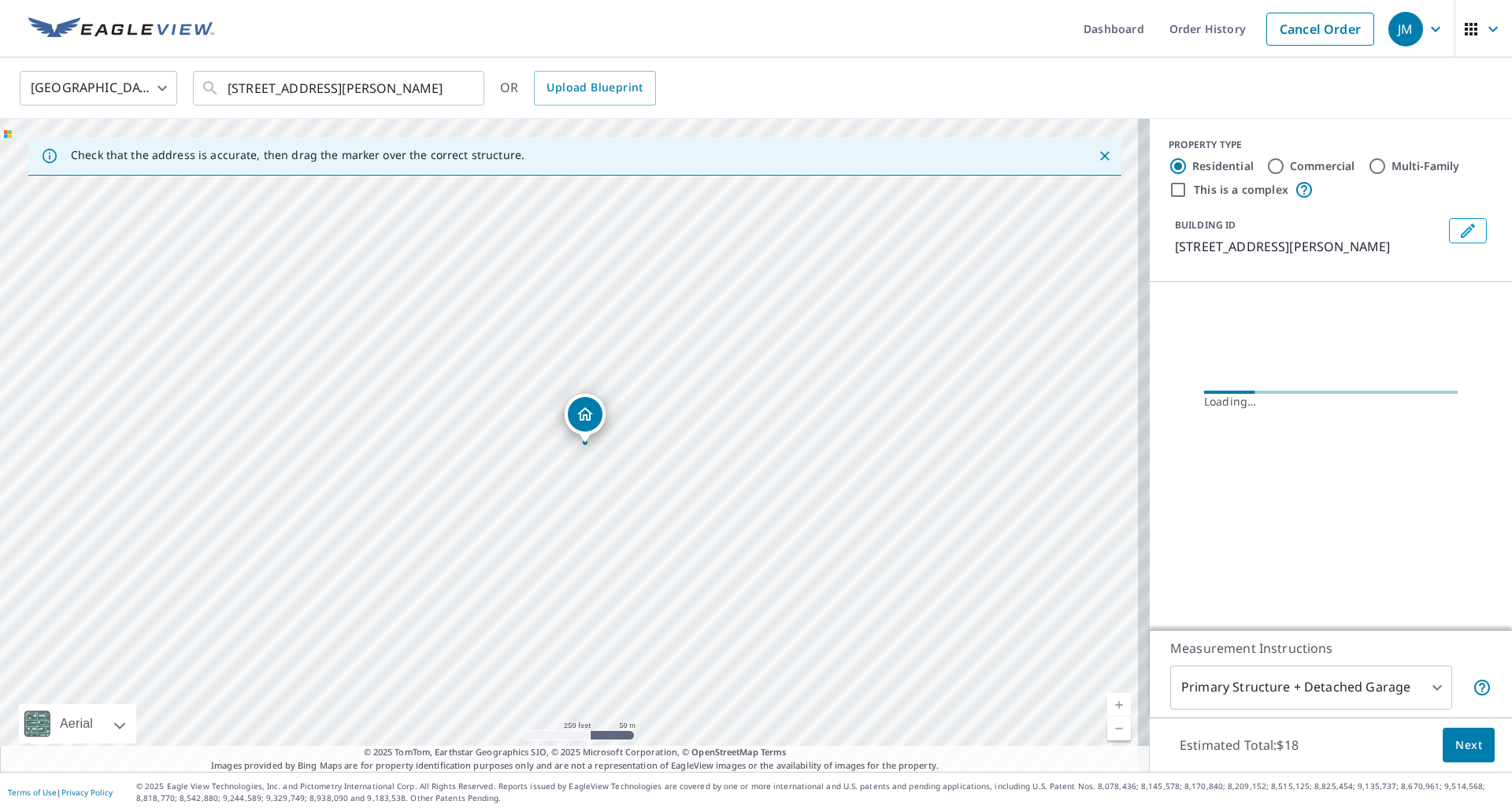
click at [1443, 739] on button "Next" at bounding box center [1469, 746] width 52 height 36
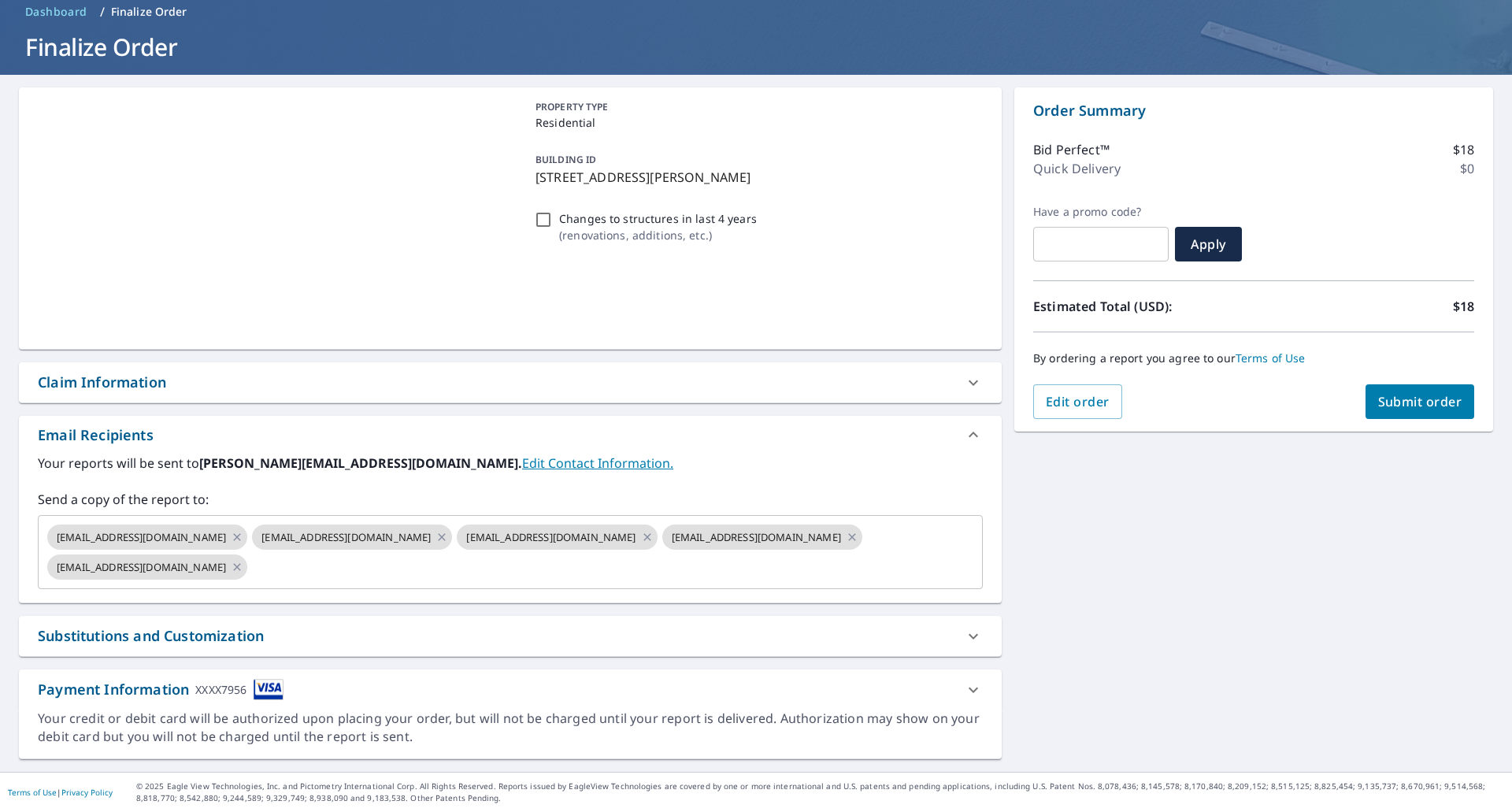
scroll to position [41, 0]
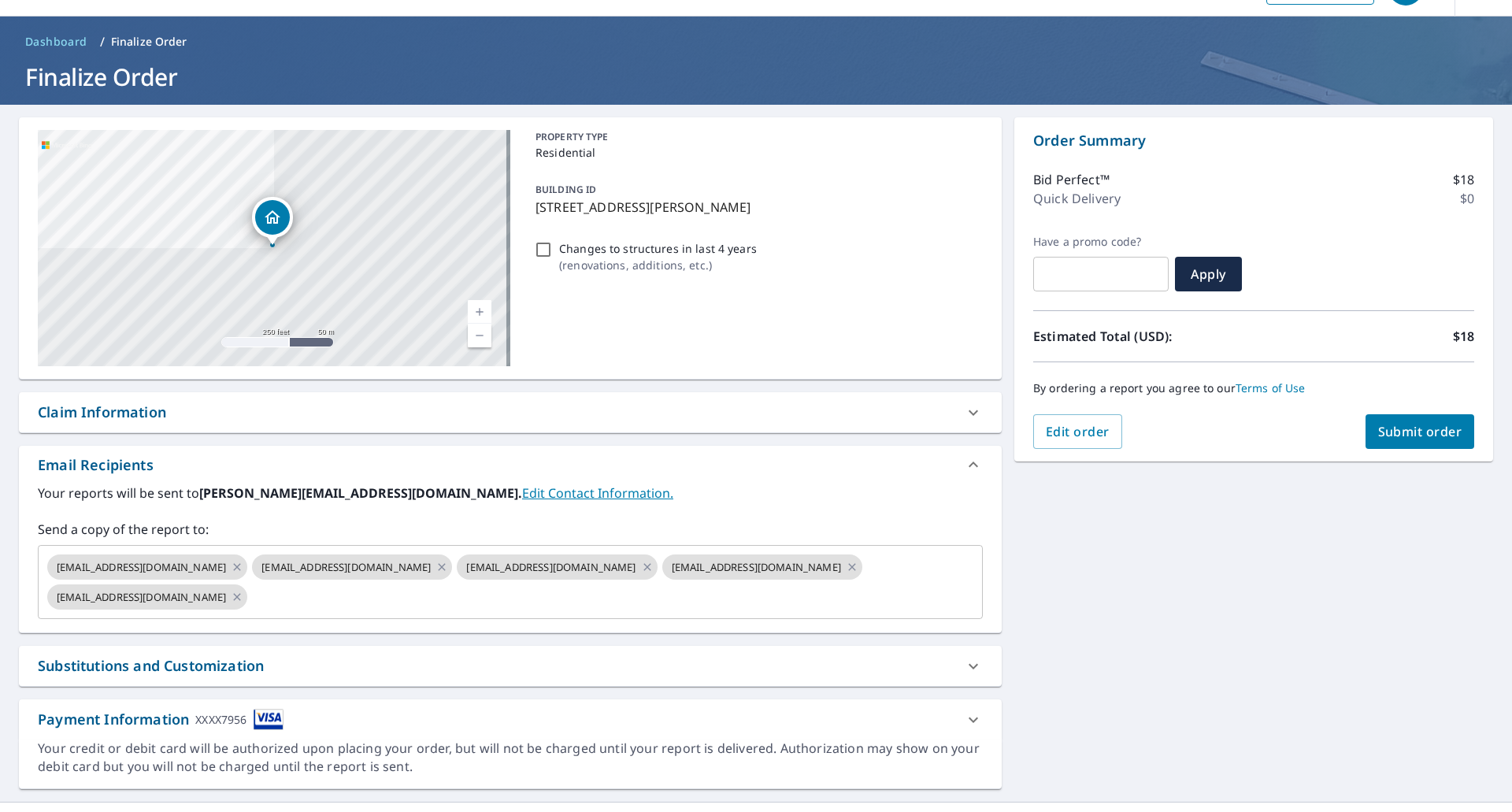
click at [107, 406] on div "Claim Information" at bounding box center [102, 412] width 128 height 22
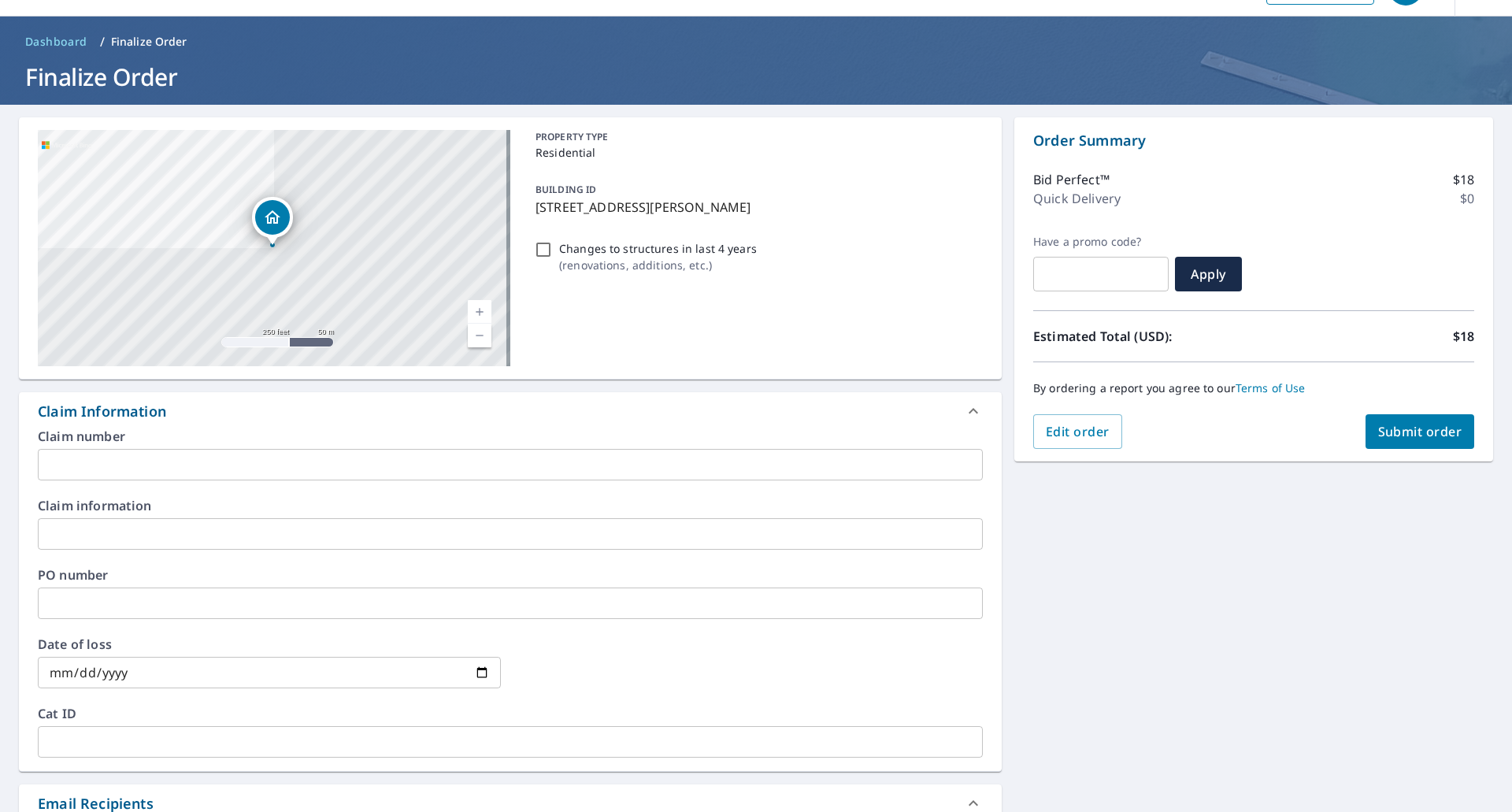
click at [104, 465] on input "text" at bounding box center [510, 465] width 945 height 32
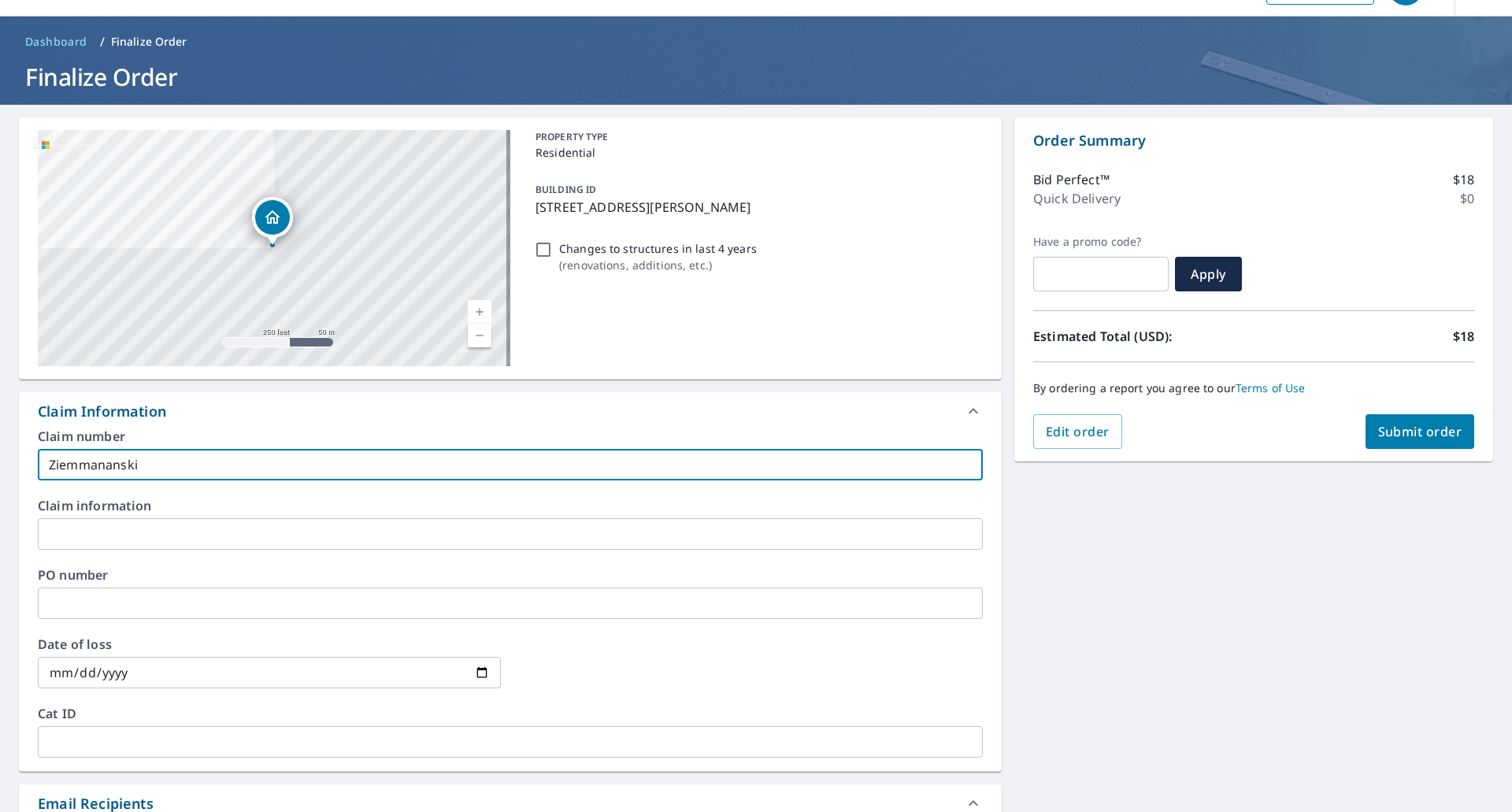
type input "Ziemmananski"
click at [1391, 433] on span "Submit order" at bounding box center [1420, 432] width 84 height 18
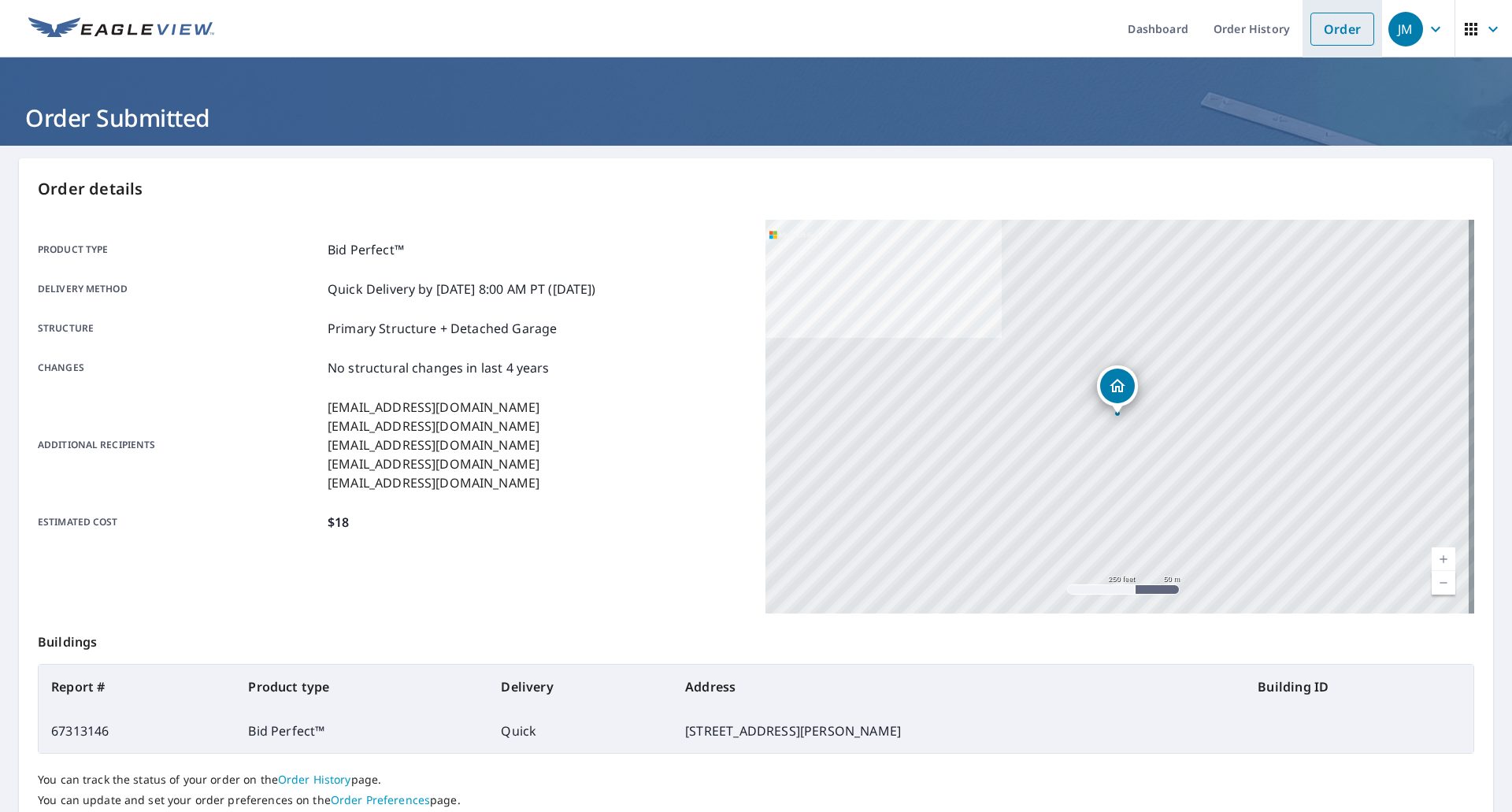
click at [1330, 37] on link "Order" at bounding box center [1342, 30] width 64 height 34
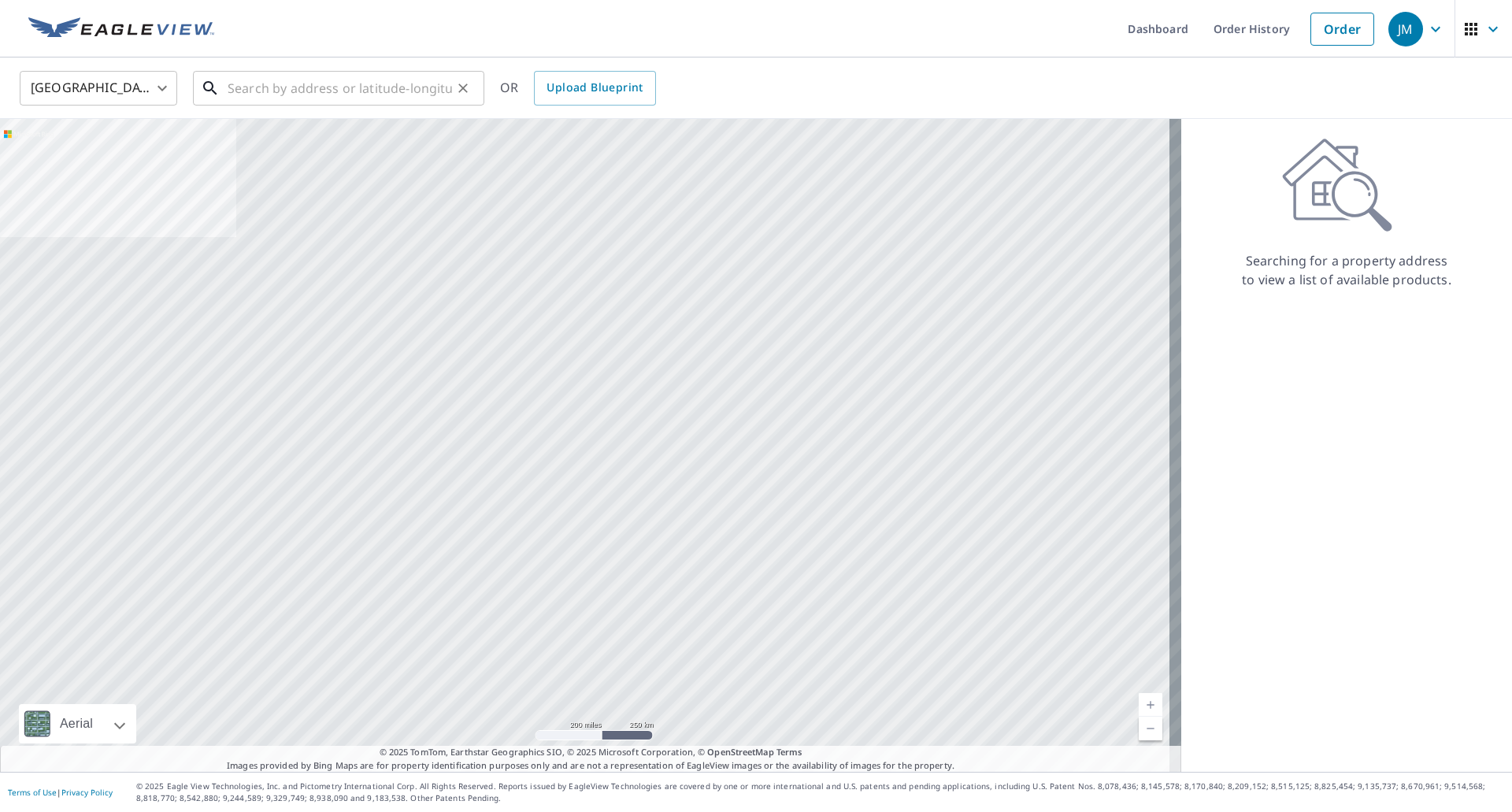
click at [252, 89] on input "text" at bounding box center [340, 88] width 224 height 44
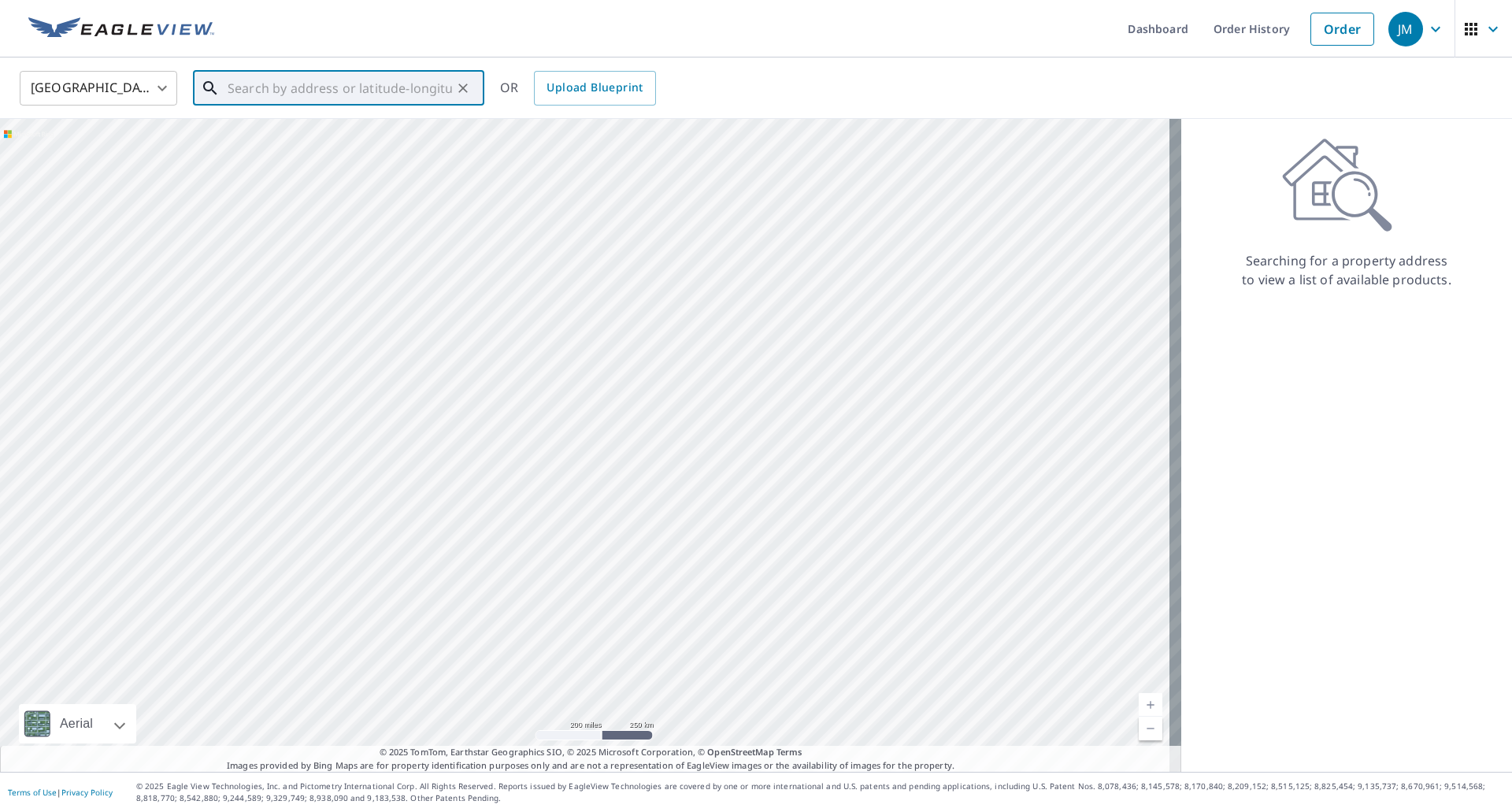
paste input "[STREET_ADDRESS]"
type input "[STREET_ADDRESS]"
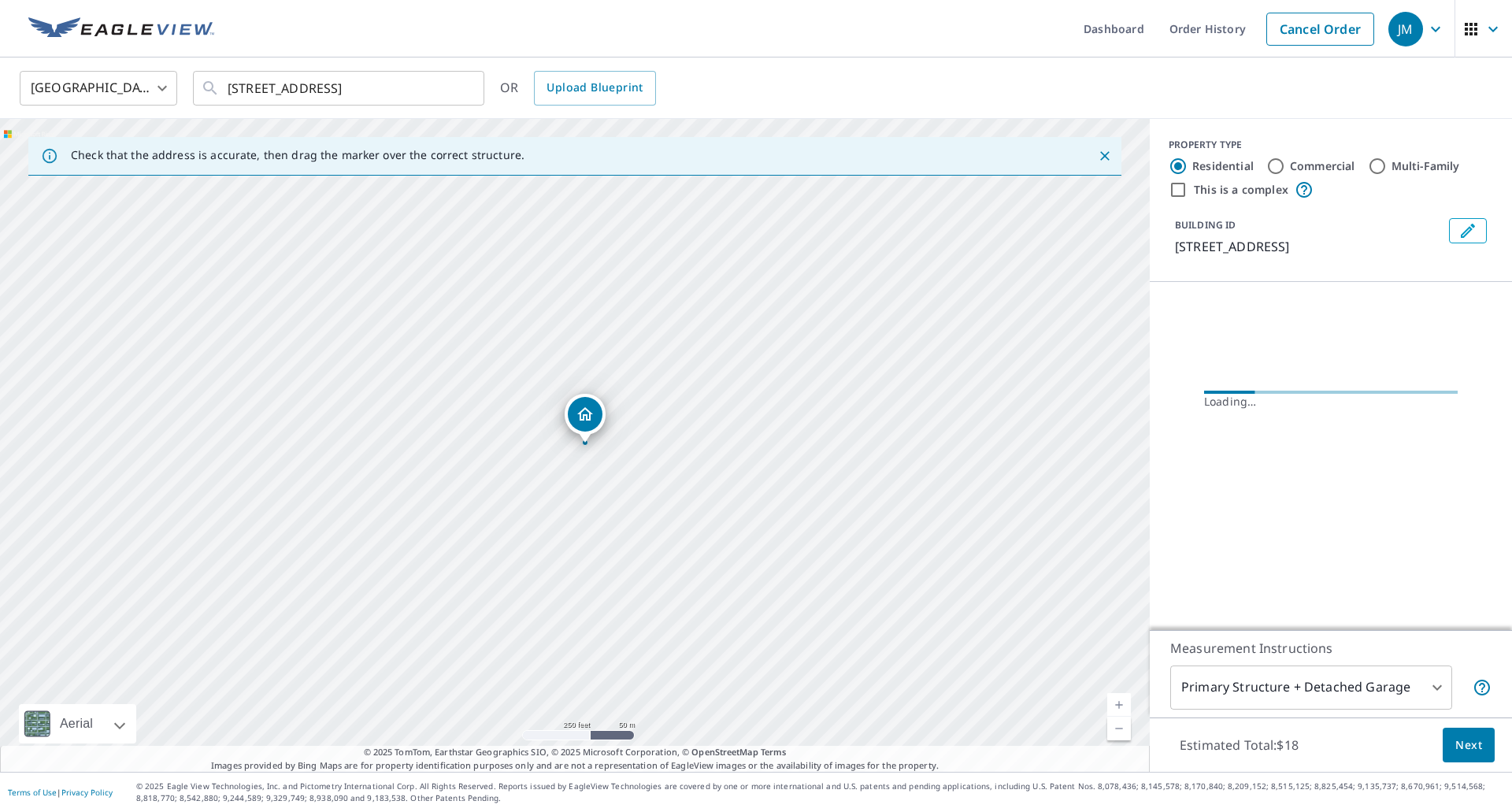
scroll to position [0, 0]
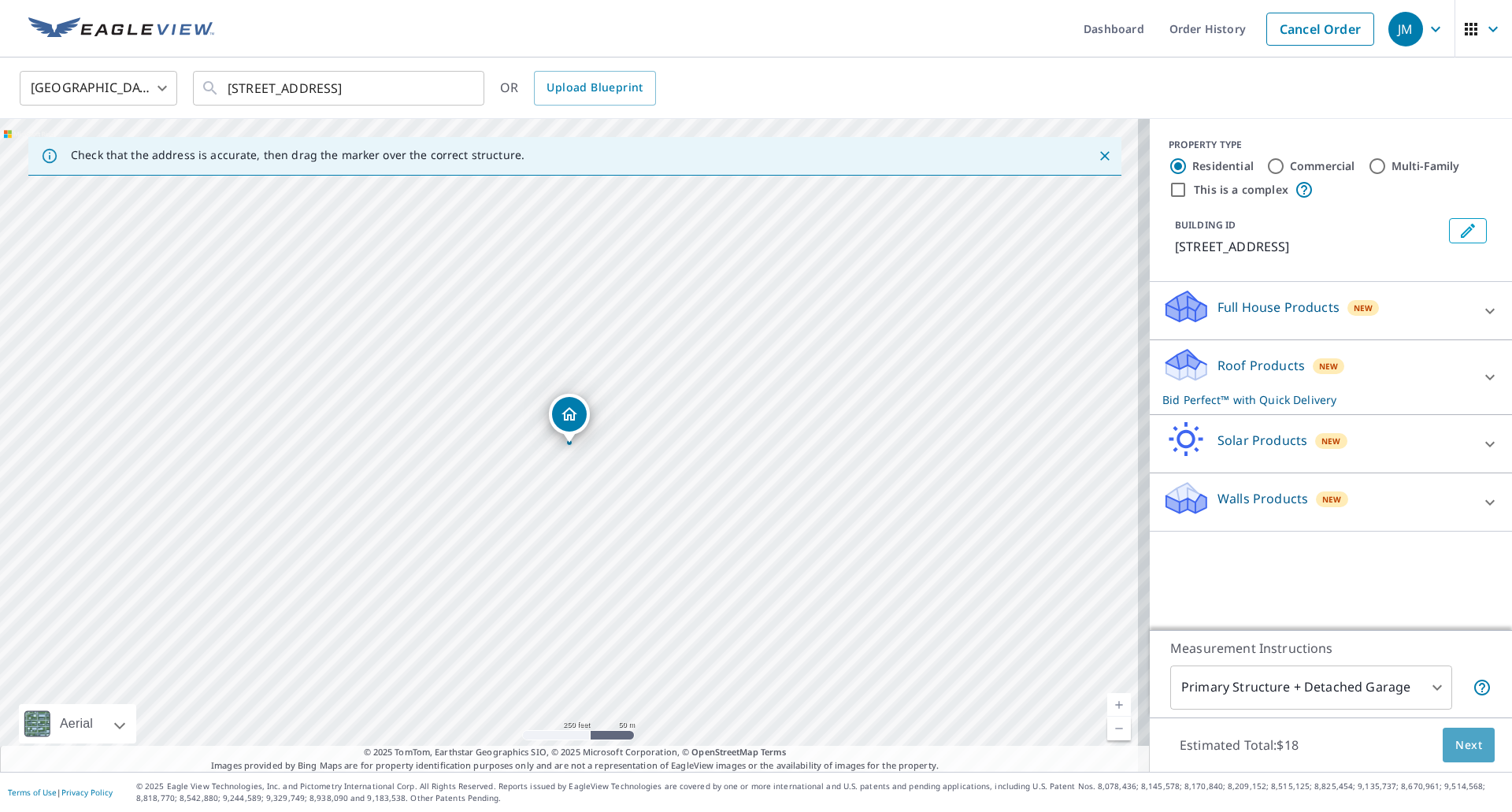
click at [1456, 743] on span "Next" at bounding box center [1469, 745] width 27 height 20
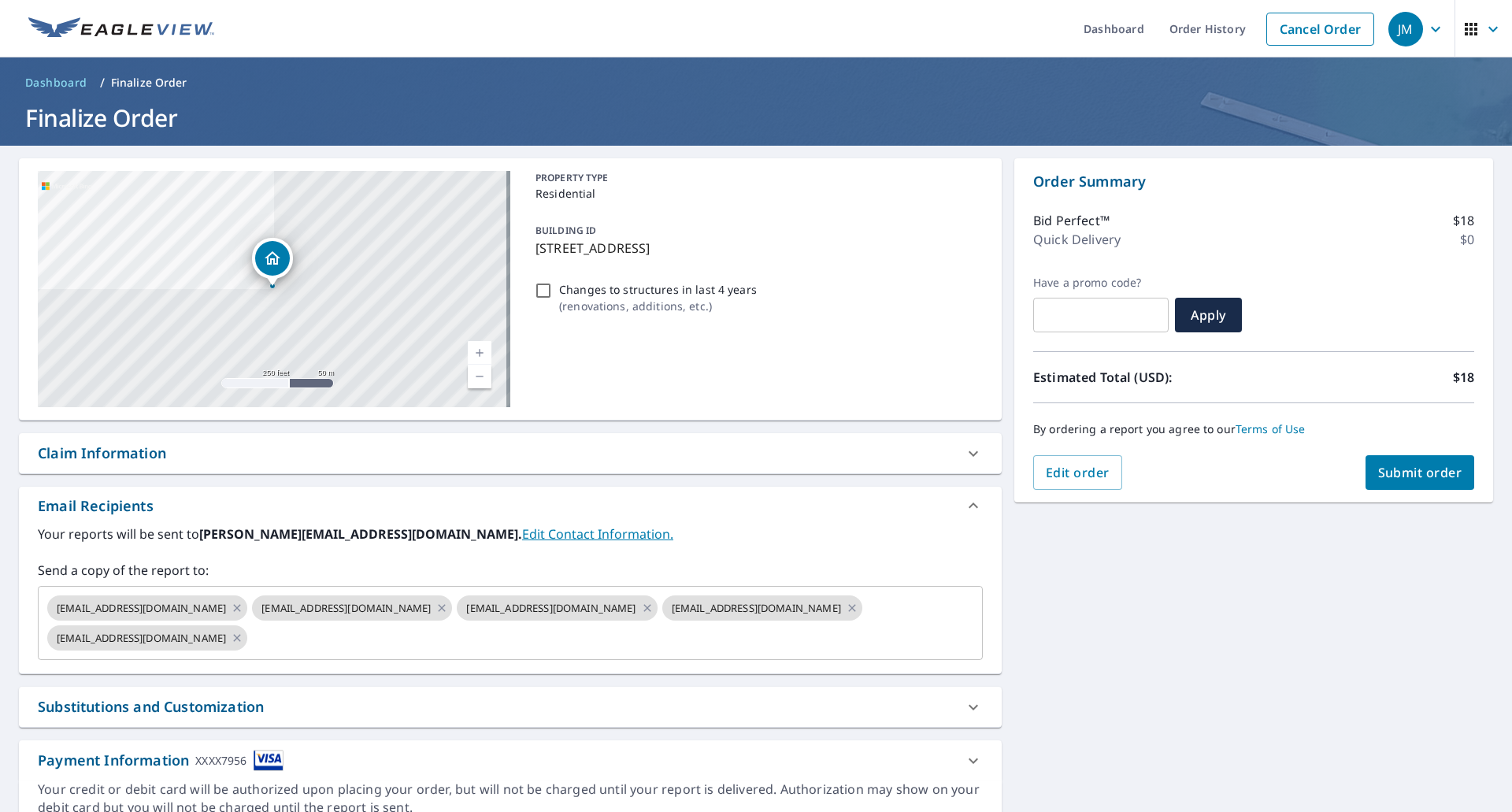
click at [149, 459] on div "Claim Information" at bounding box center [102, 454] width 128 height 22
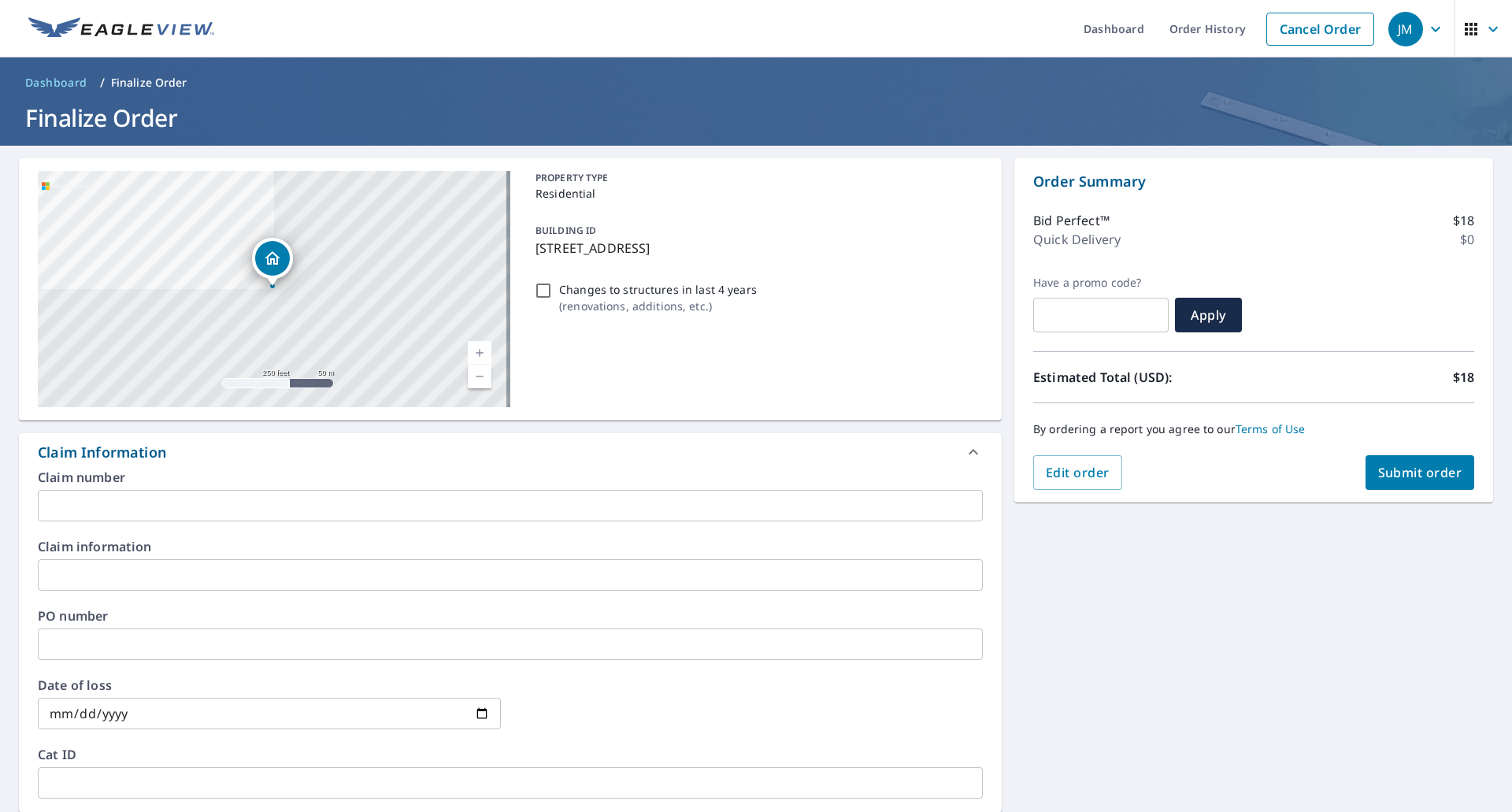
click at [128, 497] on input "text" at bounding box center [510, 505] width 945 height 32
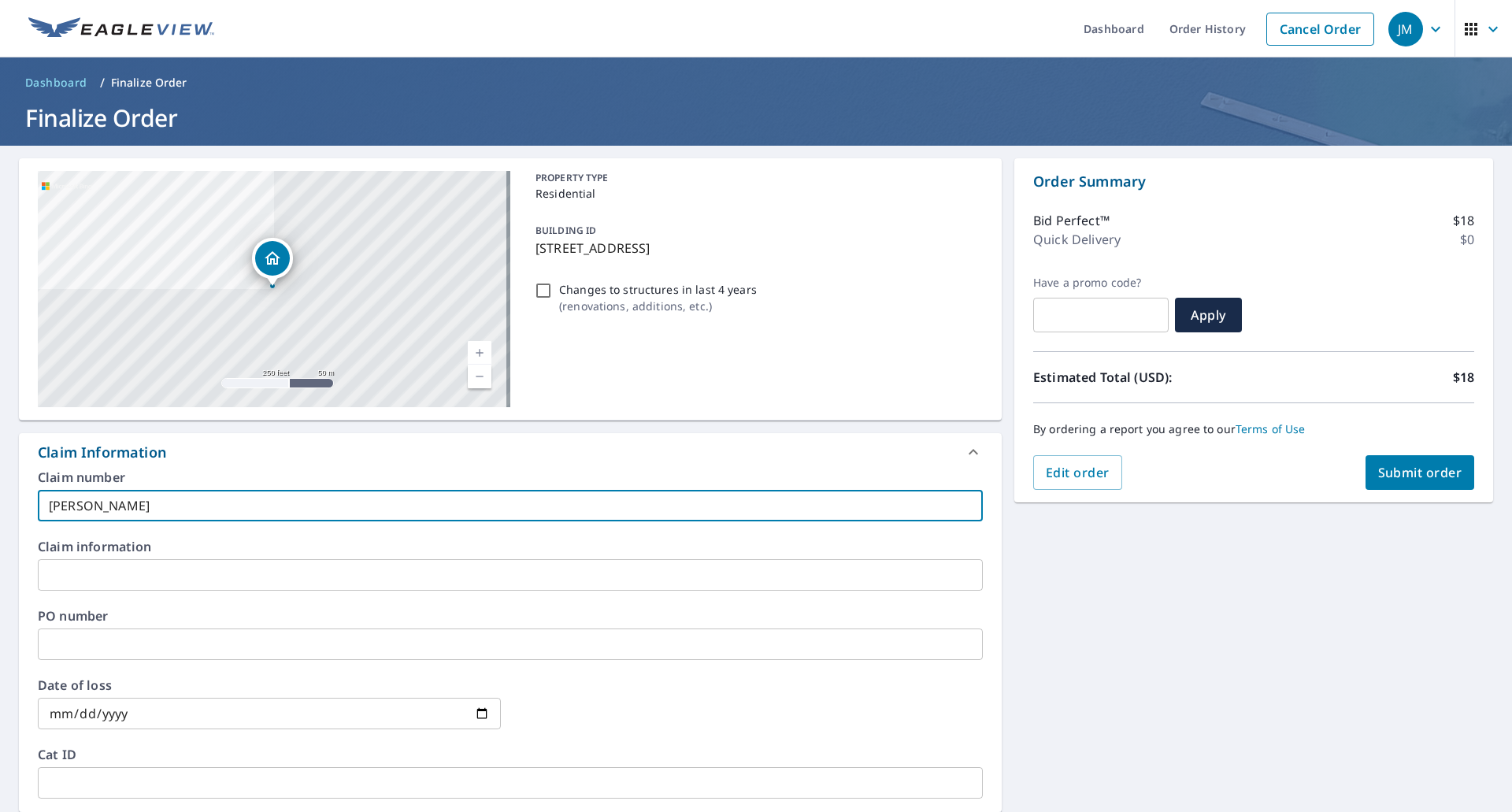
type input "[PERSON_NAME]"
click at [1441, 468] on span "Submit order" at bounding box center [1420, 473] width 84 height 18
